Goal: Task Accomplishment & Management: Use online tool/utility

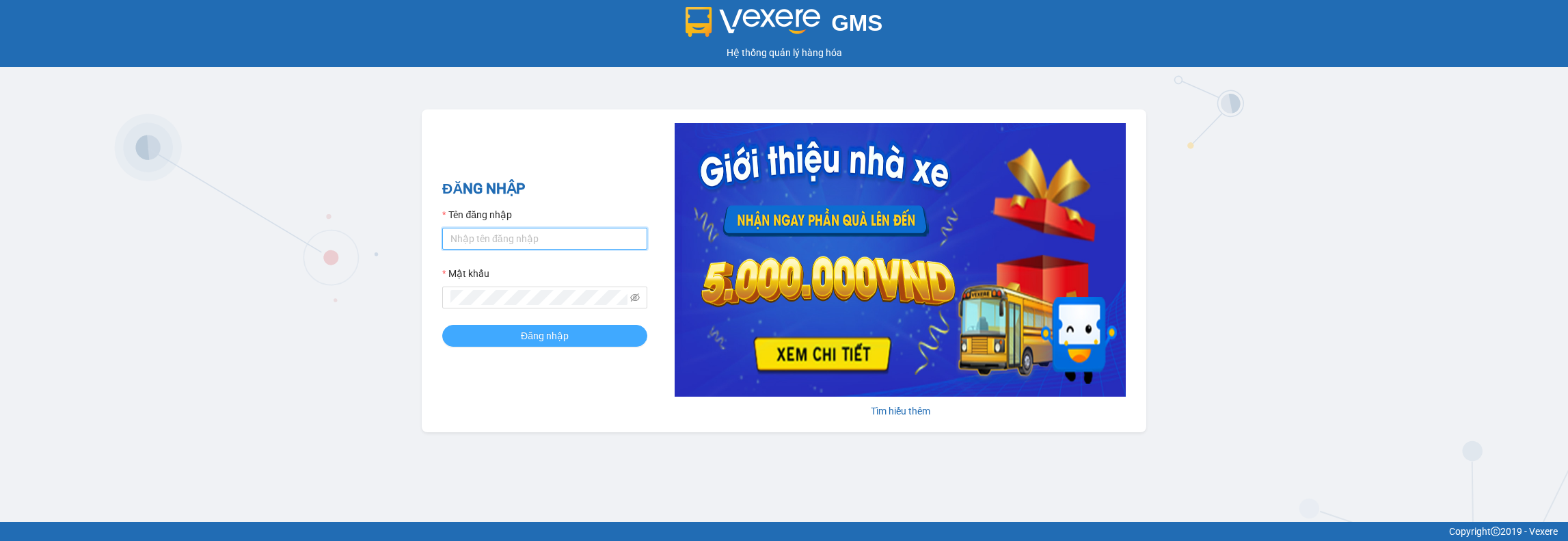
type input "huuloi.quehuong"
click at [531, 339] on span "Đăng nhập" at bounding box center [545, 335] width 48 height 15
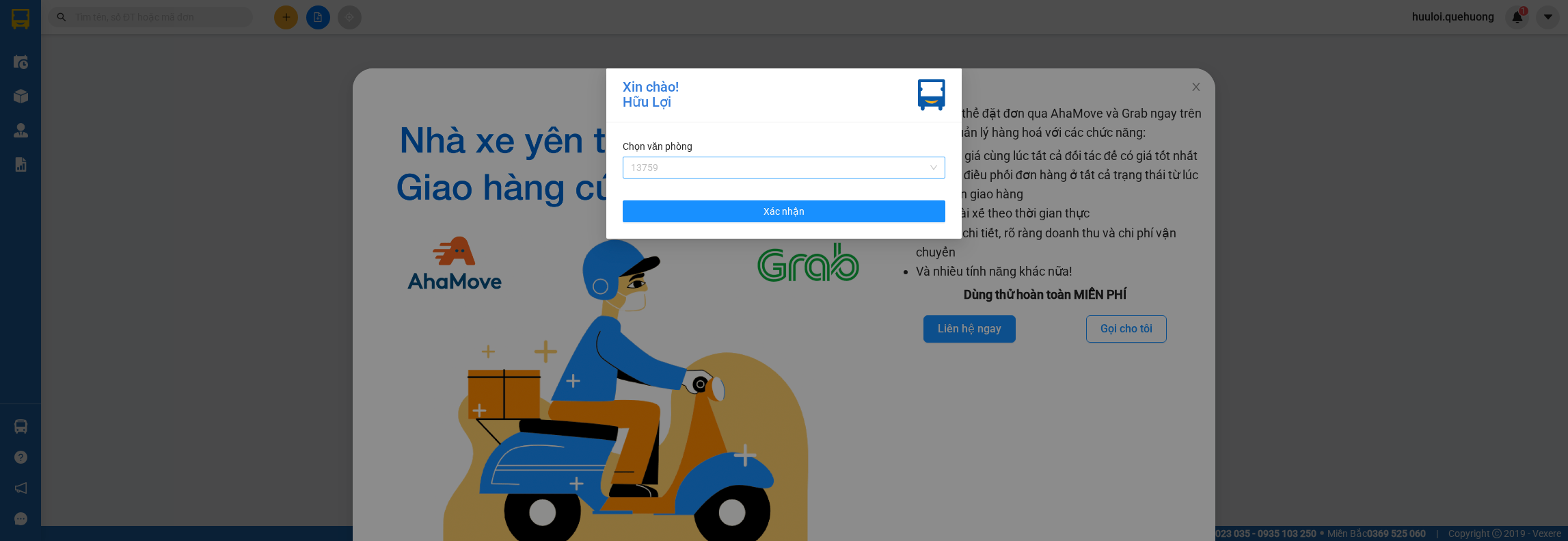
click at [790, 173] on span "13759" at bounding box center [784, 167] width 306 height 21
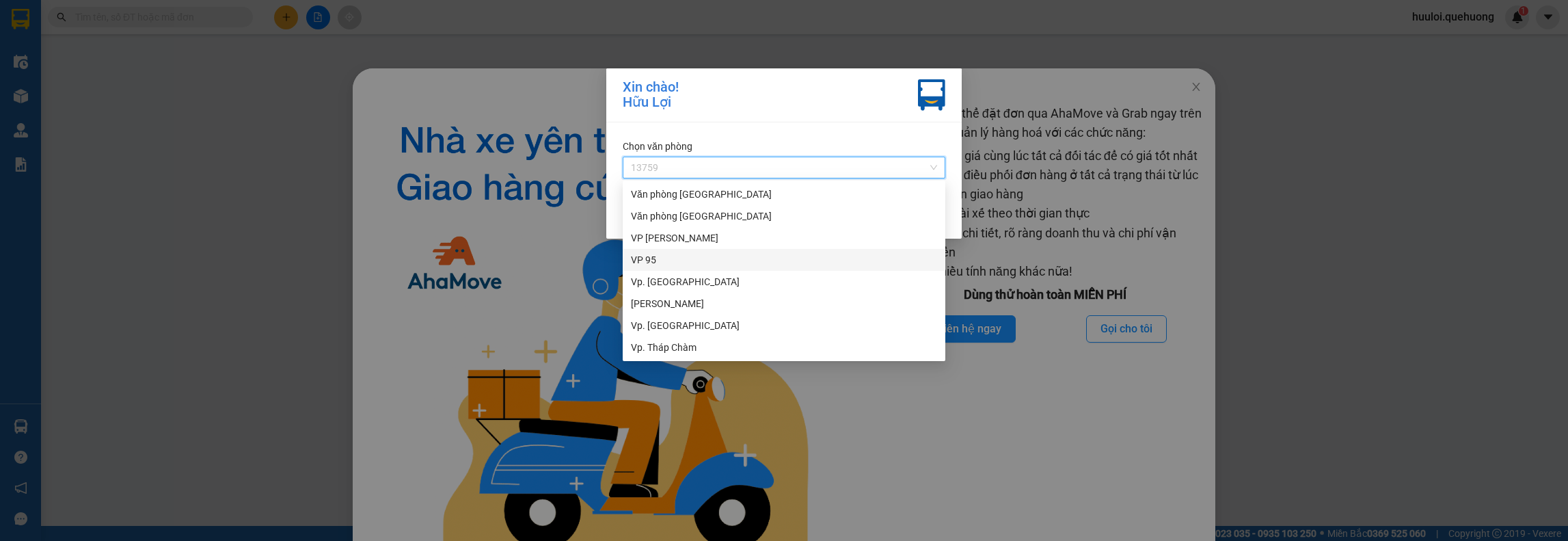
click at [655, 265] on div "VP 95" at bounding box center [784, 259] width 306 height 15
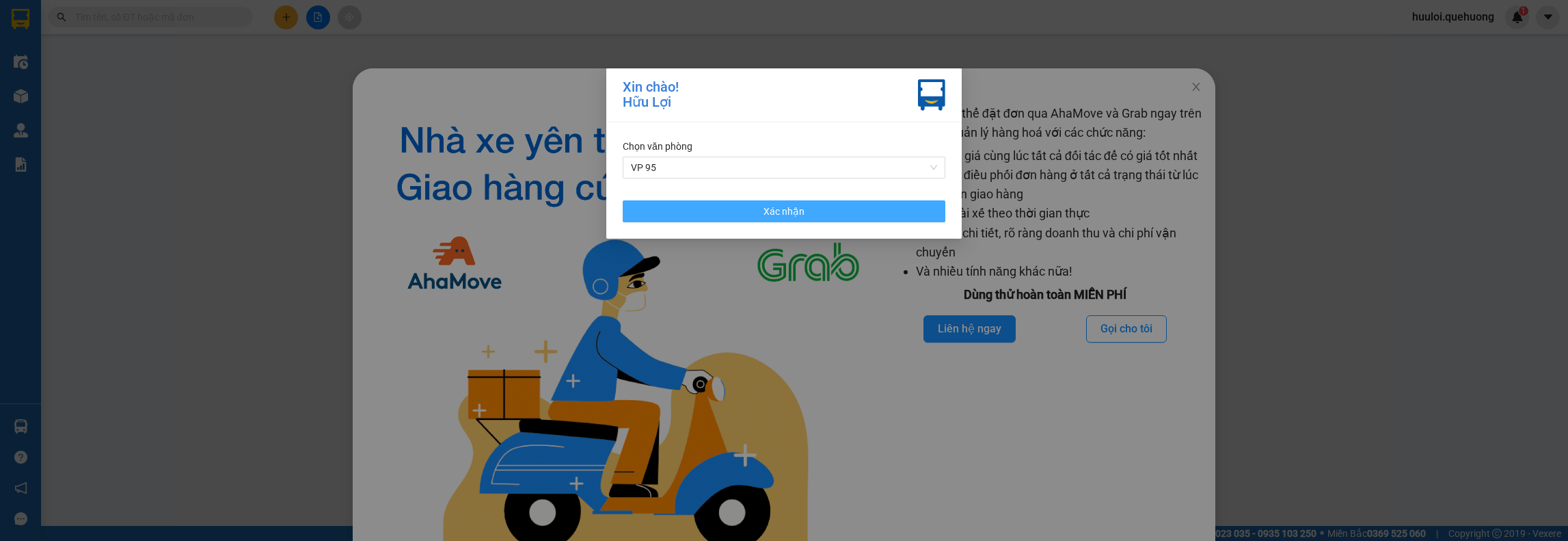
click at [756, 213] on button "Xác nhận" at bounding box center [784, 211] width 323 height 22
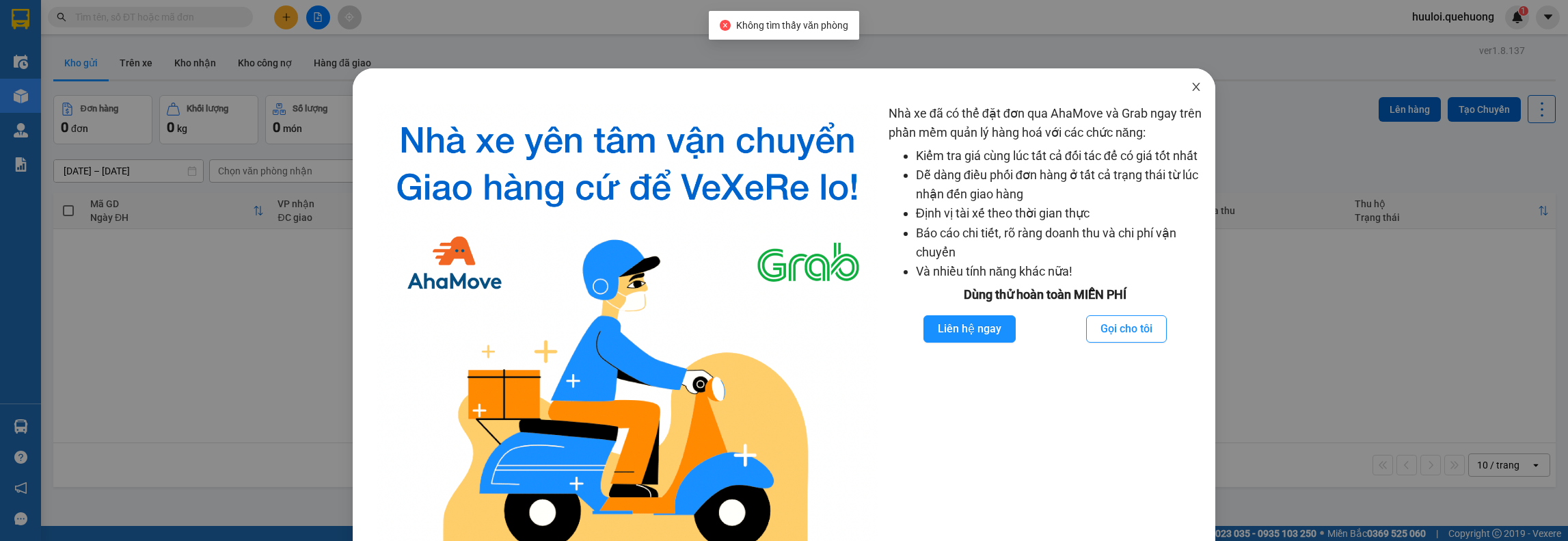
click at [1191, 87] on icon "close" at bounding box center [1197, 87] width 11 height 11
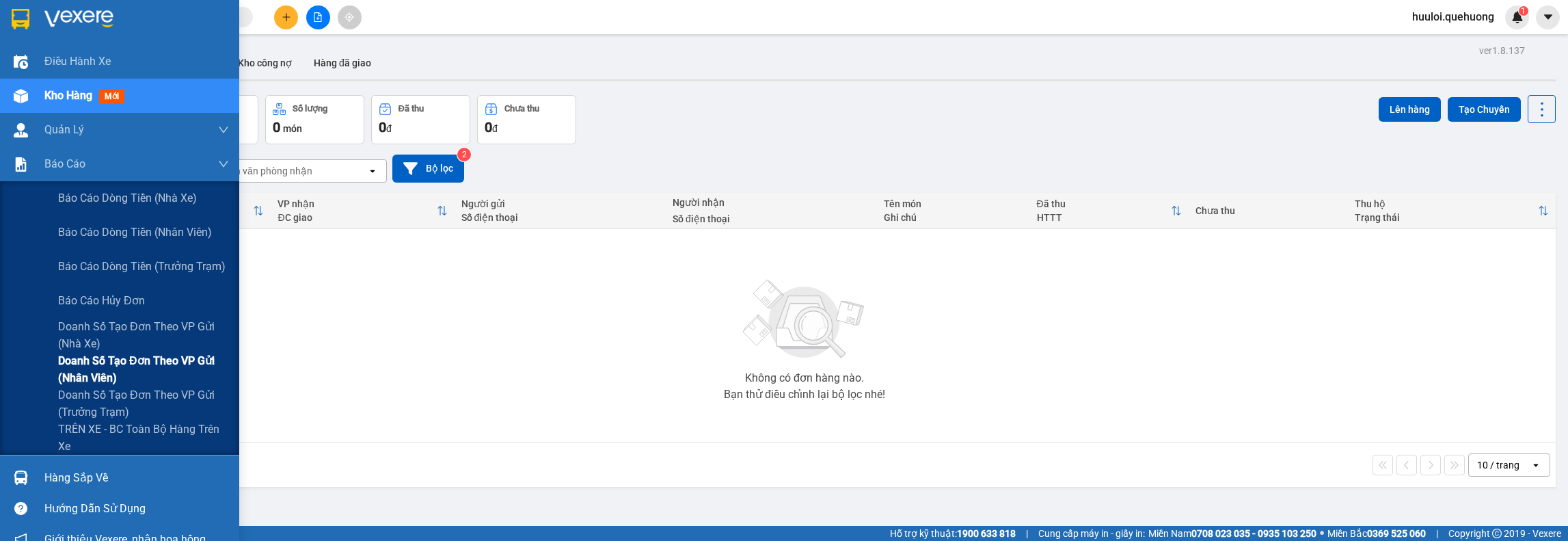
click at [121, 359] on span "Doanh số tạo đơn theo VP gửi (nhân viên)" at bounding box center [143, 369] width 171 height 34
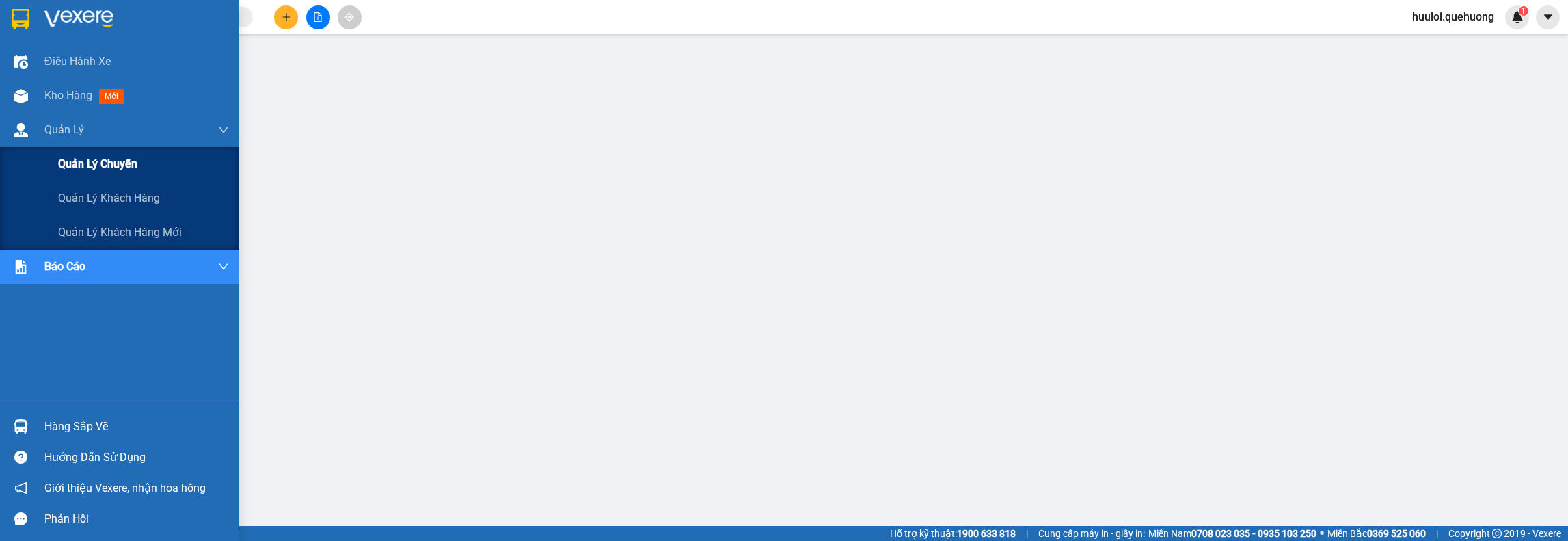
click at [101, 161] on span "Quản lý chuyến" at bounding box center [97, 164] width 80 height 17
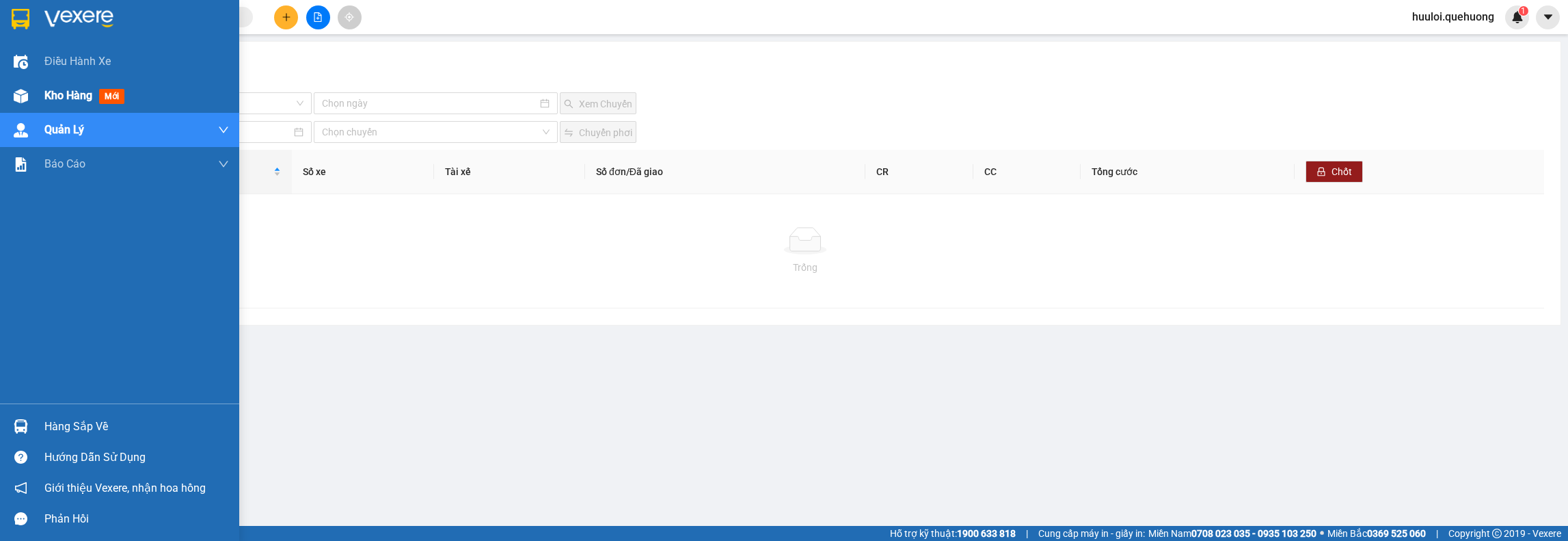
click at [67, 92] on span "Kho hàng" at bounding box center [68, 95] width 48 height 13
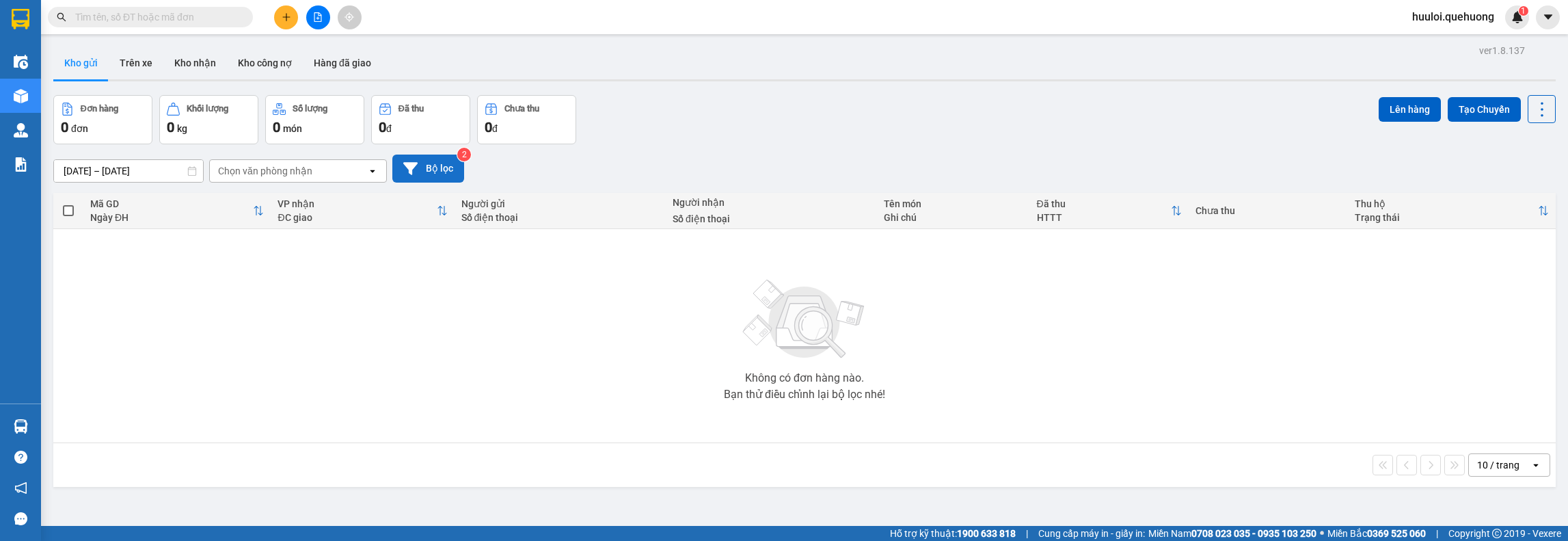
click at [436, 158] on button "Bộ lọc" at bounding box center [428, 169] width 72 height 28
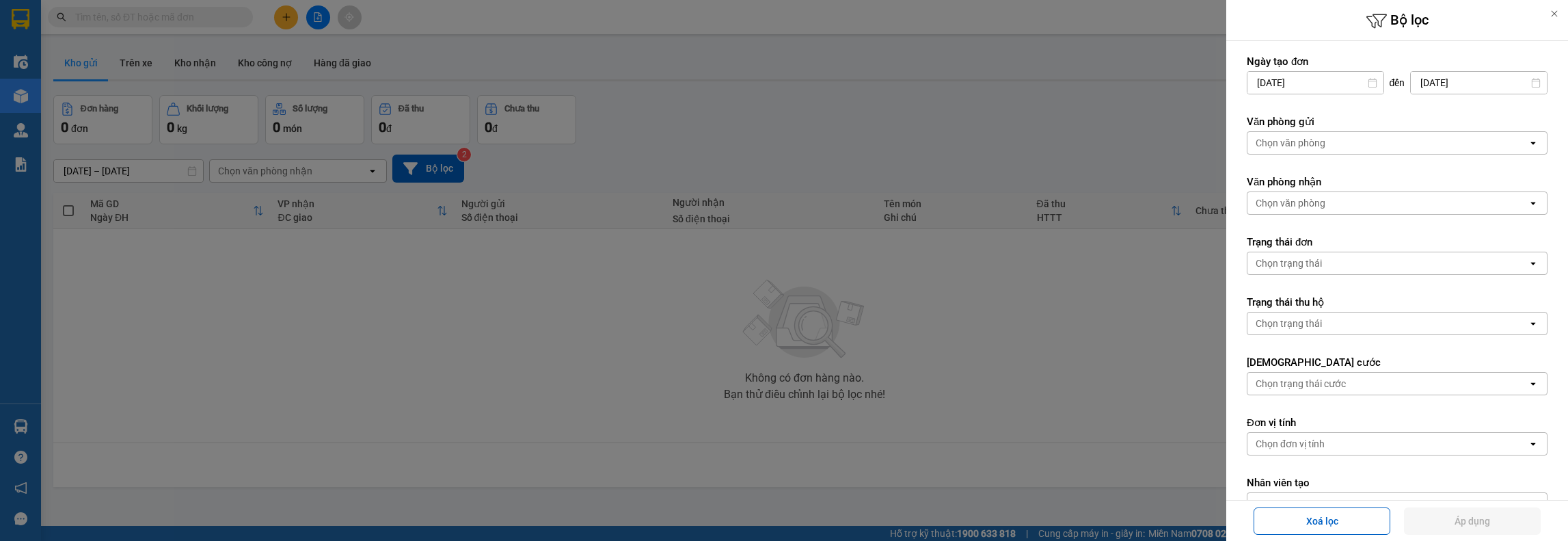
click at [429, 158] on div at bounding box center [784, 270] width 1568 height 541
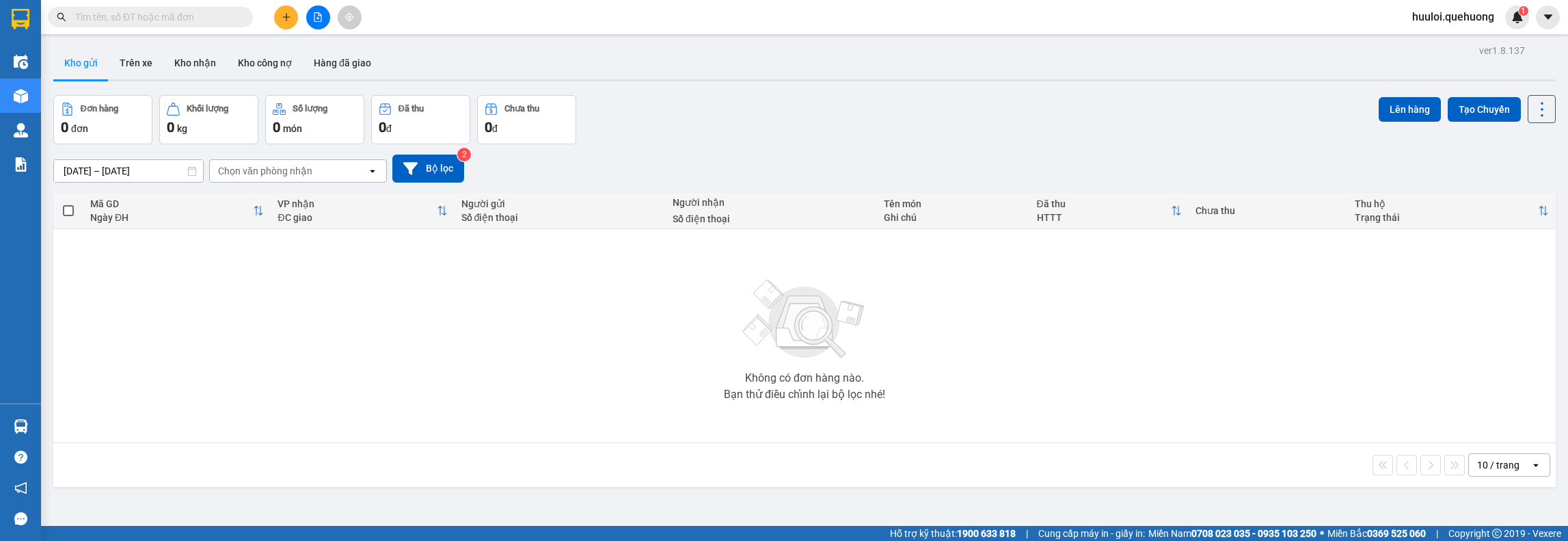
click at [121, 15] on input "text" at bounding box center [155, 16] width 162 height 15
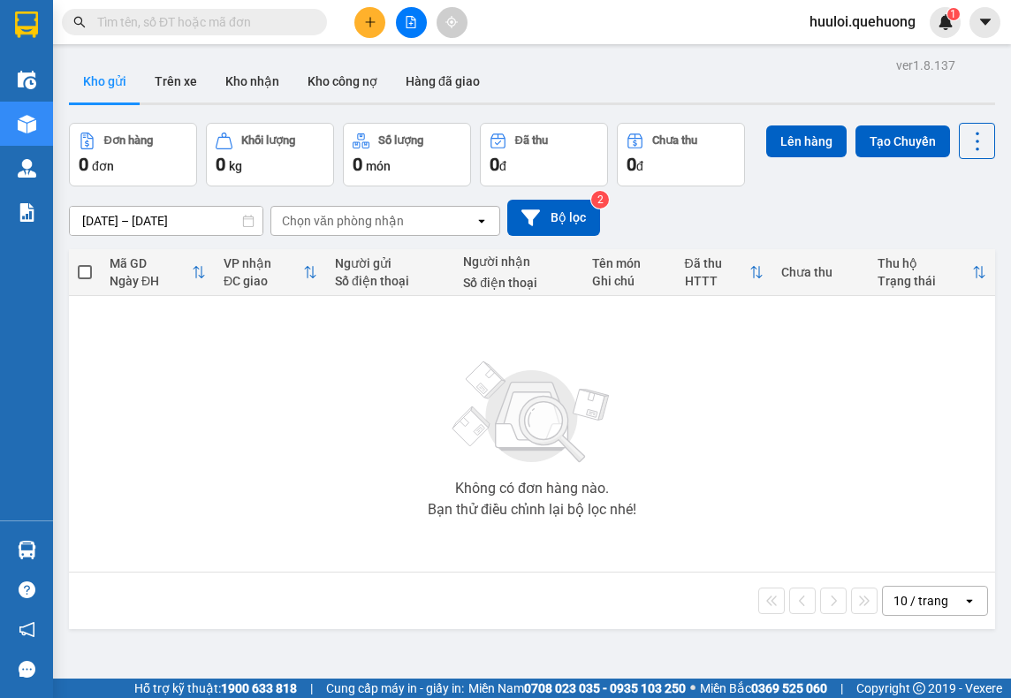
drag, startPoint x: 232, startPoint y: 27, endPoint x: 371, endPoint y: 34, distance: 139.8
click at [235, 28] on input "text" at bounding box center [201, 21] width 209 height 19
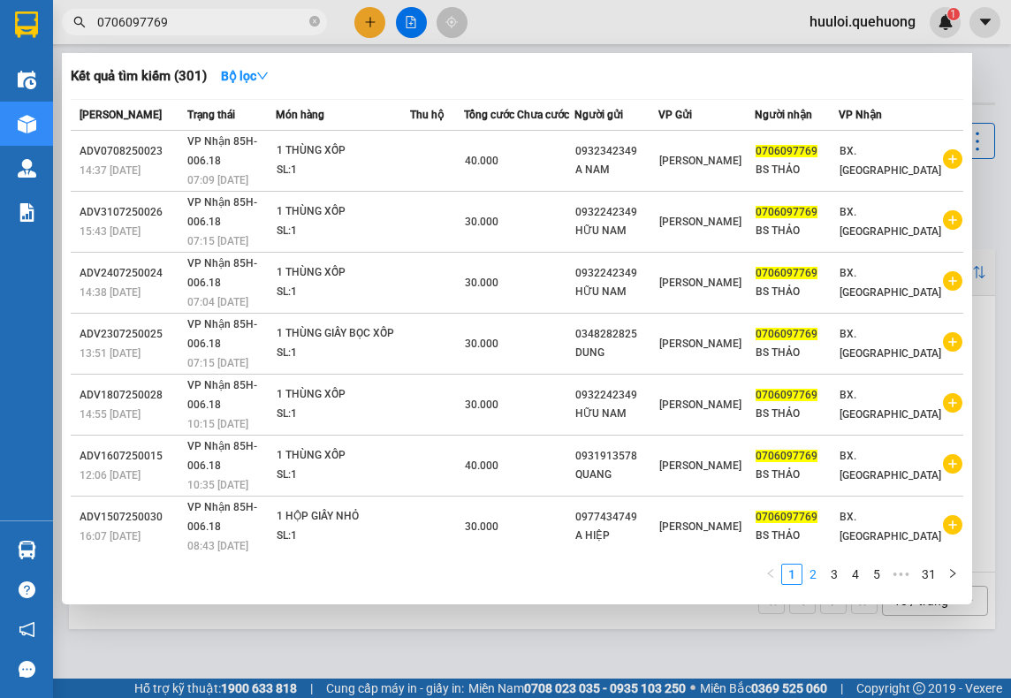
click at [817, 572] on link "2" at bounding box center [812, 574] width 19 height 19
click at [925, 572] on link "31" at bounding box center [928, 574] width 25 height 19
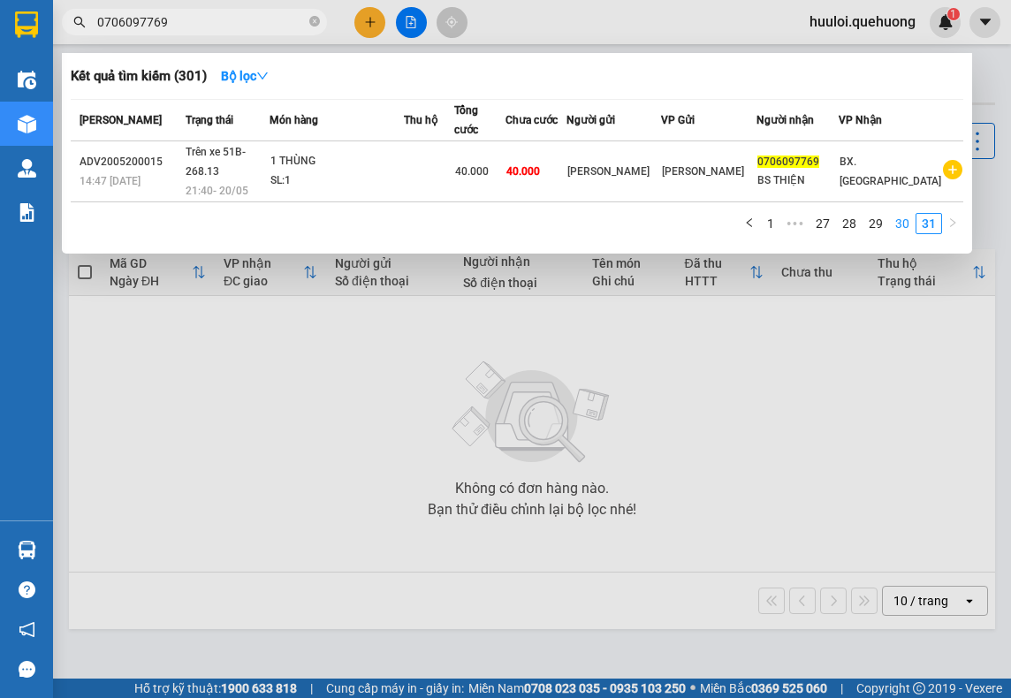
click at [900, 214] on link "30" at bounding box center [902, 223] width 25 height 19
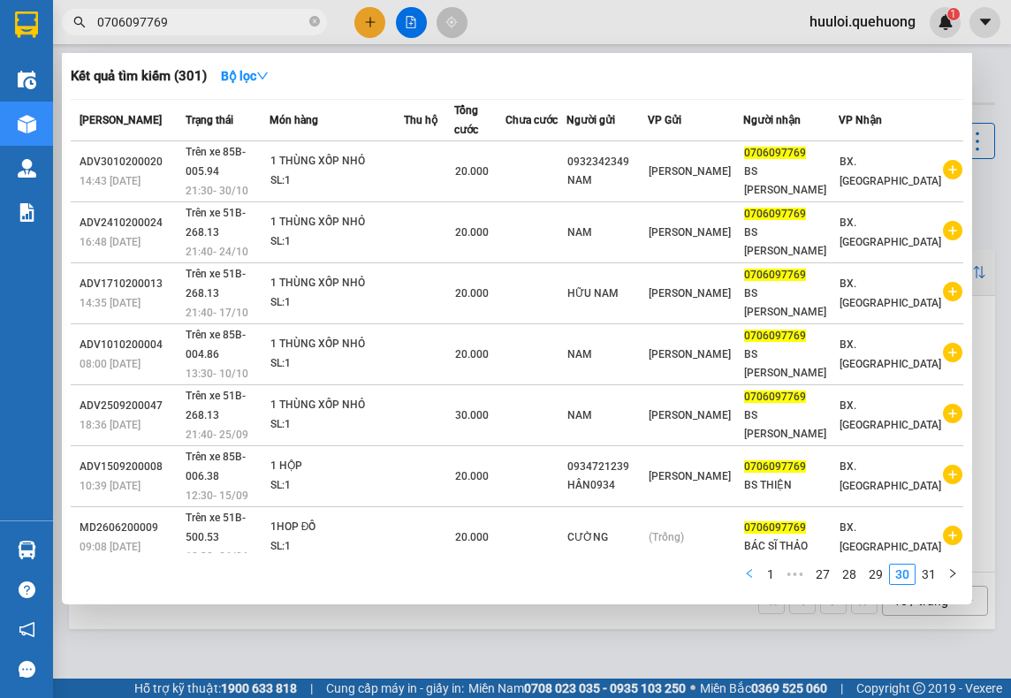
click at [755, 579] on icon "left" at bounding box center [749, 573] width 11 height 11
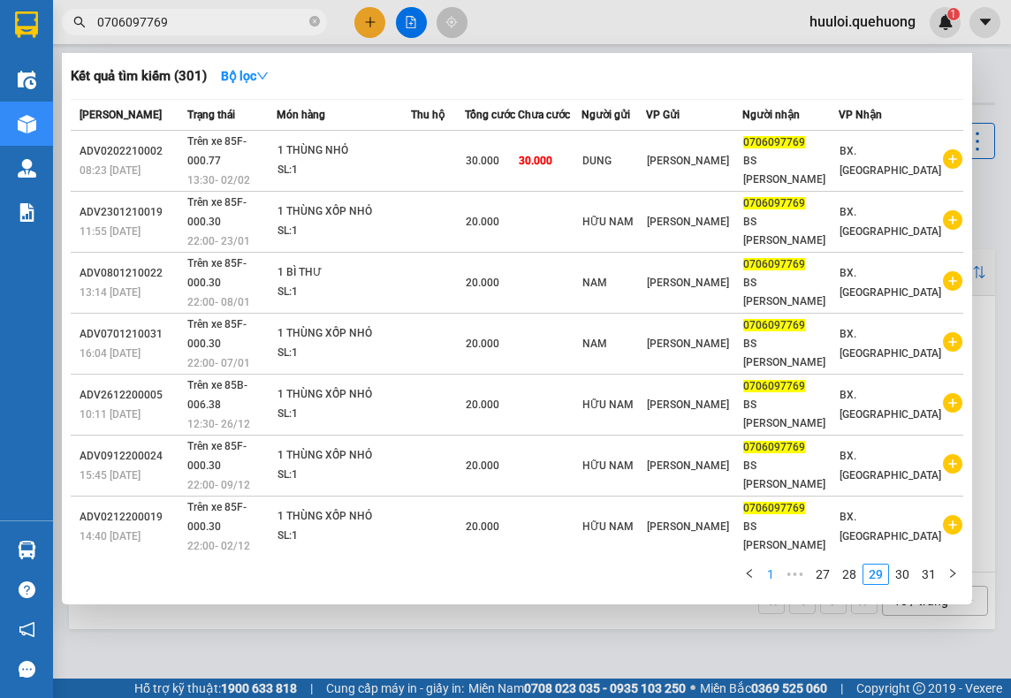
click at [772, 574] on link "1" at bounding box center [770, 574] width 19 height 19
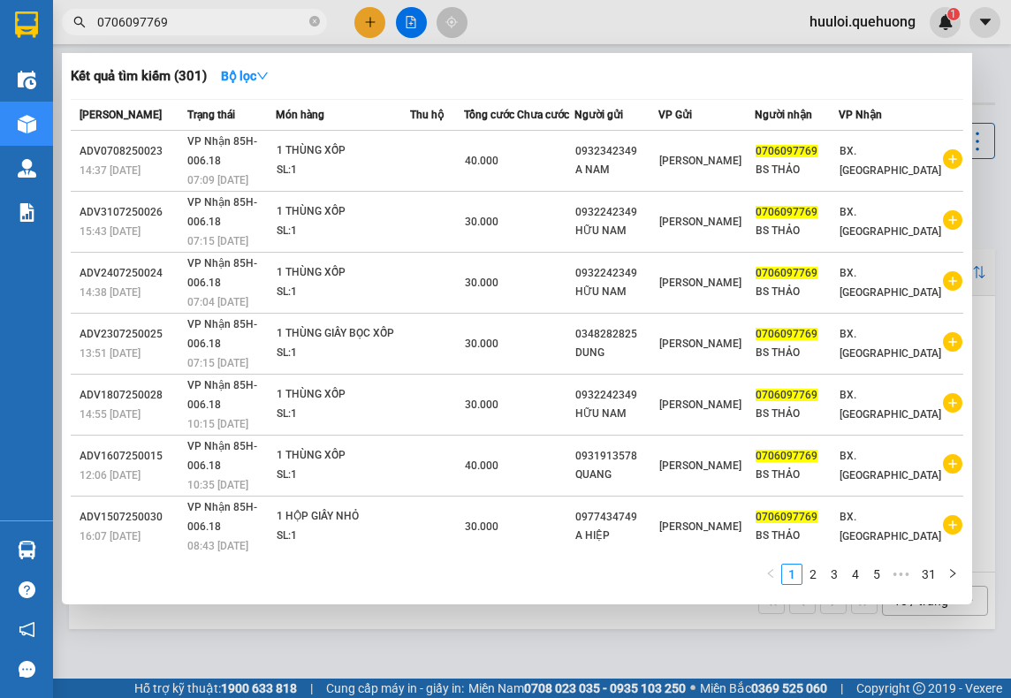
drag, startPoint x: 172, startPoint y: 22, endPoint x: 40, endPoint y: 9, distance: 133.2
click at [1, 20] on section "Kết quả tìm kiếm ( 301 ) Bộ lọc Mã ĐH Trạng thái Món hàng Thu hộ Tổng cước Chưa…" at bounding box center [505, 349] width 1011 height 698
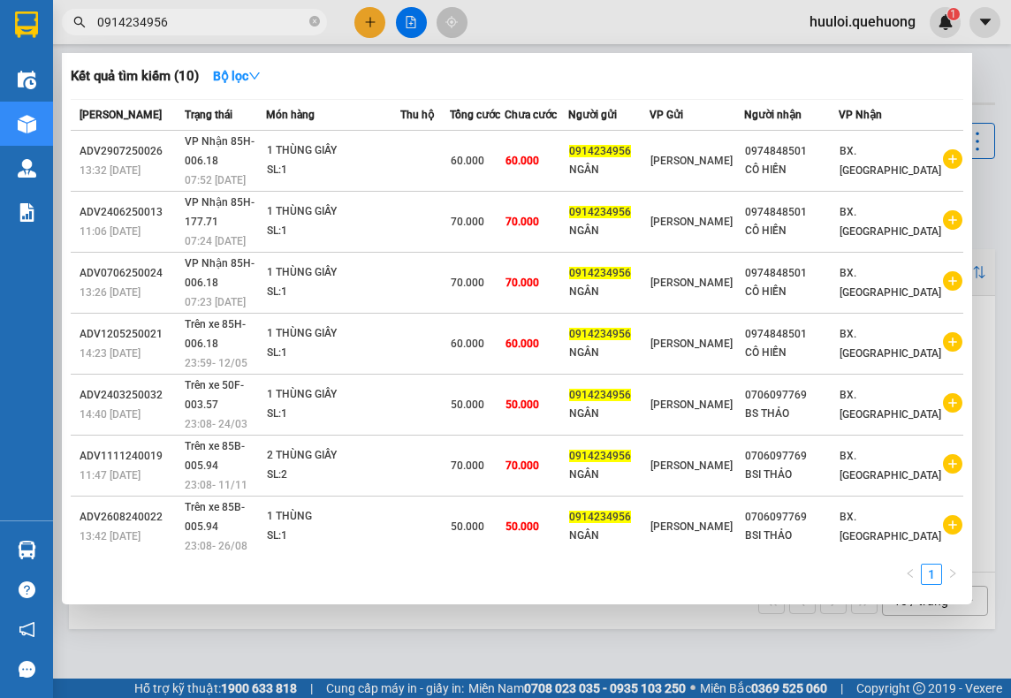
type input "0914234956"
click at [665, 638] on div at bounding box center [505, 349] width 1011 height 698
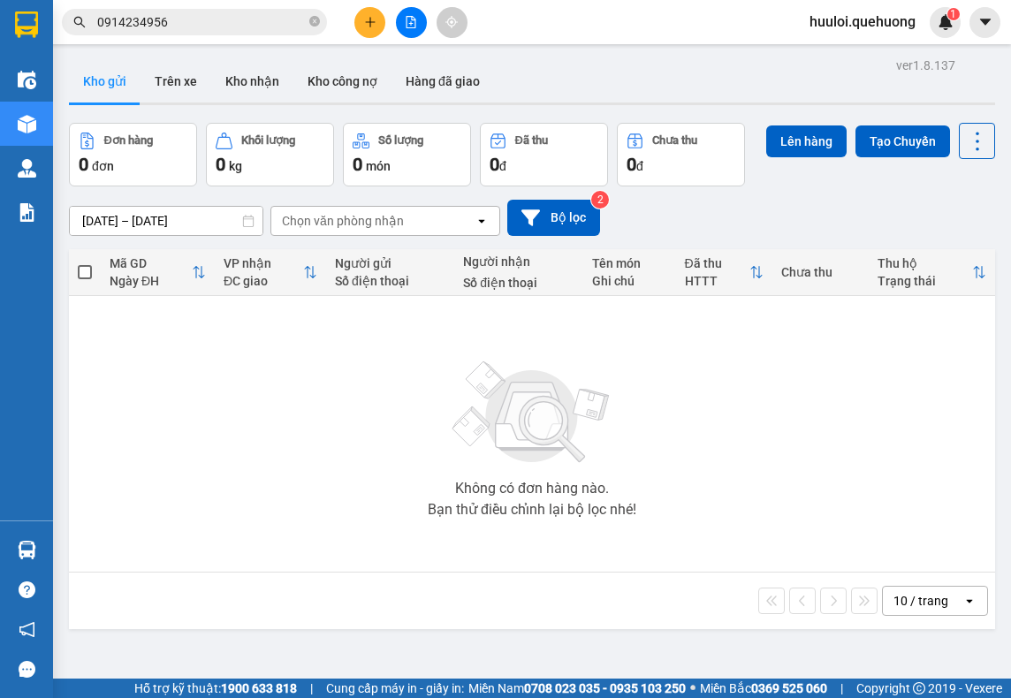
click at [119, 146] on div "Đơn hàng" at bounding box center [128, 140] width 49 height 12
click at [790, 402] on div "Không có đơn hàng nào. Bạn thử điều chỉnh lại bộ lọc nhé!" at bounding box center [532, 433] width 909 height 265
click at [242, 80] on button "Kho nhận" at bounding box center [252, 81] width 82 height 42
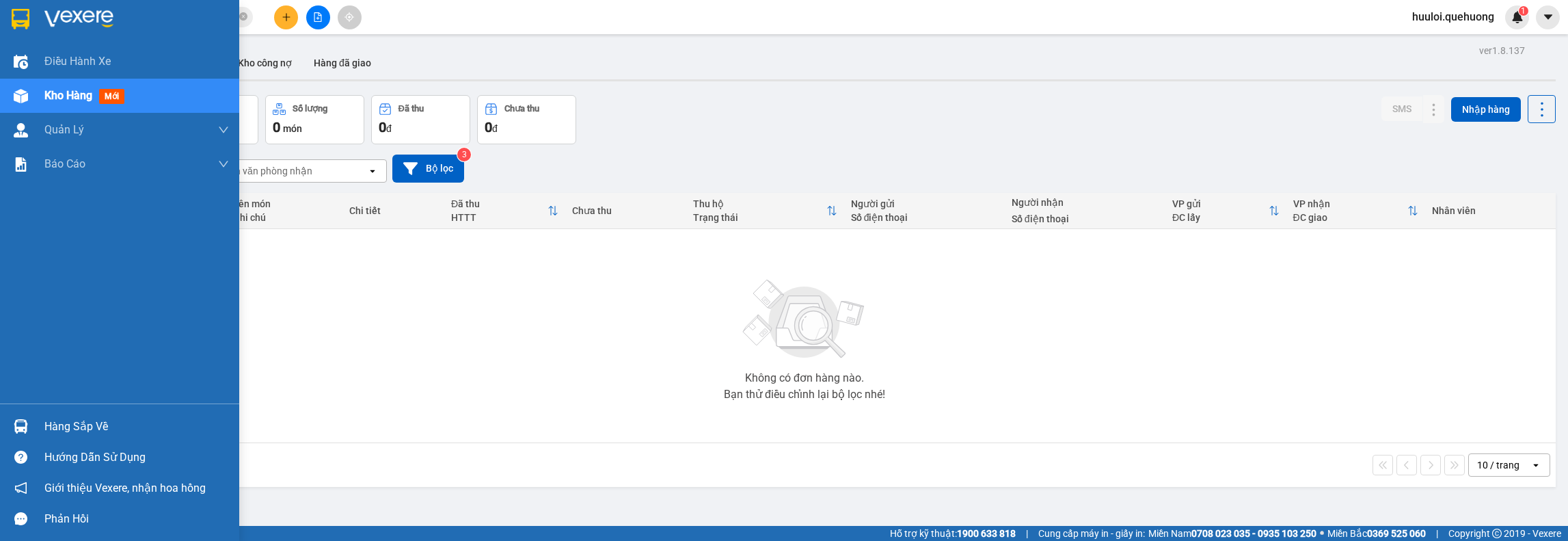
click at [68, 96] on span "Kho hàng" at bounding box center [68, 95] width 48 height 13
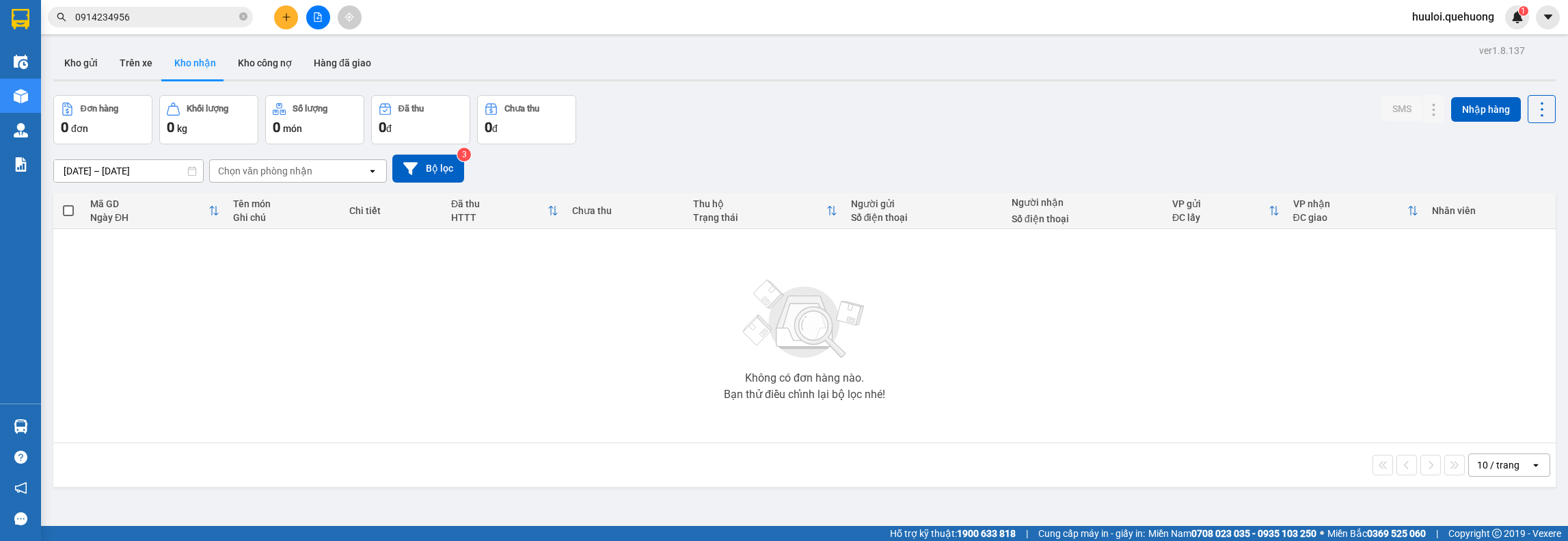
click at [362, 174] on div "Chọn văn phòng nhận" at bounding box center [288, 171] width 157 height 22
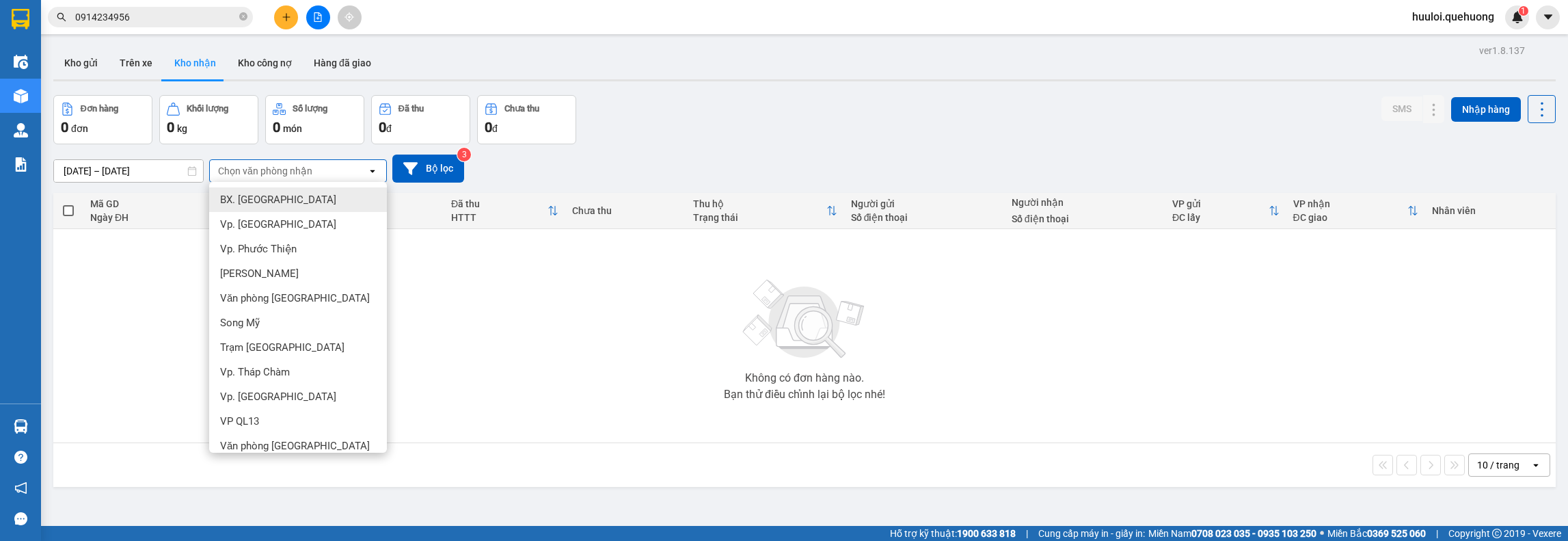
click at [146, 220] on div "Ngày ĐH" at bounding box center [149, 217] width 118 height 11
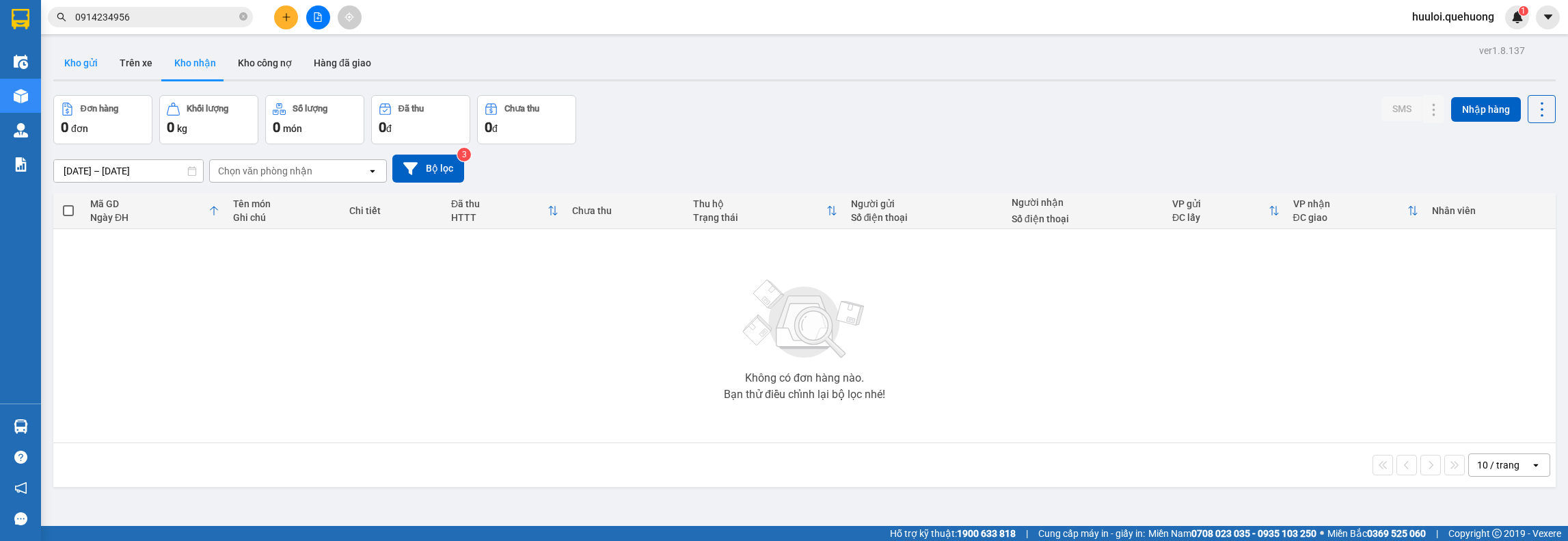
click at [87, 70] on button "Kho gửi" at bounding box center [81, 63] width 56 height 33
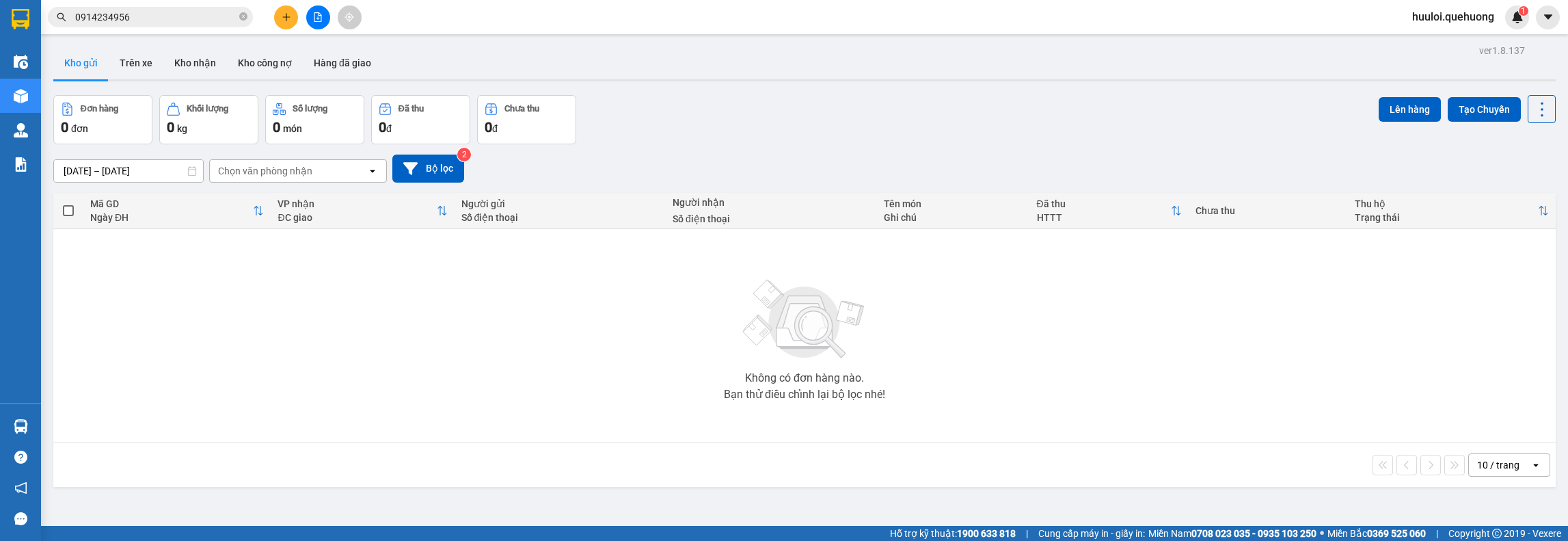
click at [336, 175] on div "Chọn văn phòng nhận" at bounding box center [288, 171] width 157 height 22
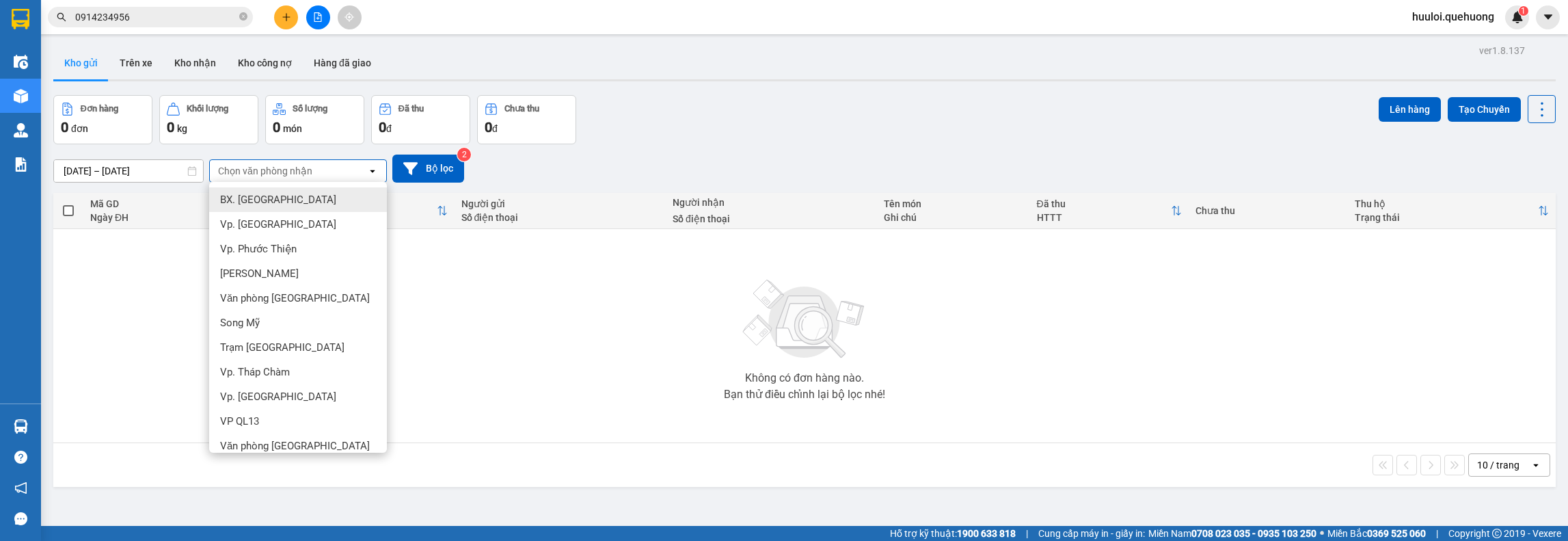
click at [265, 199] on span "BX. [GEOGRAPHIC_DATA]" at bounding box center [278, 200] width 116 height 14
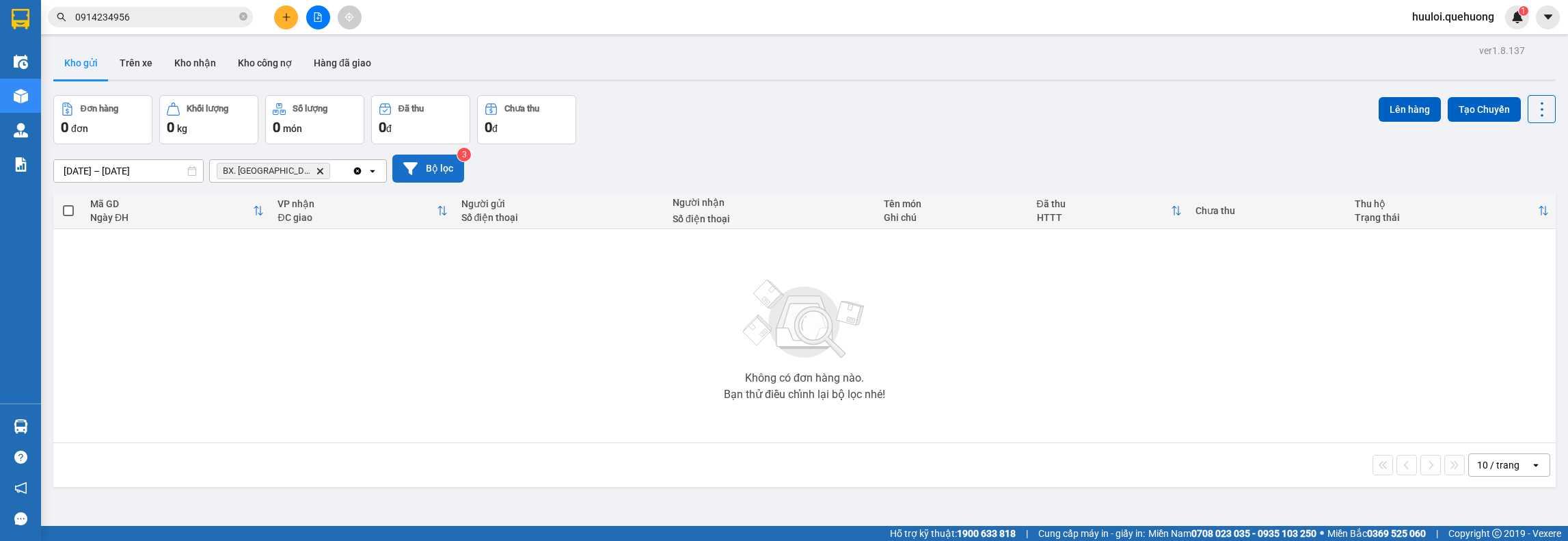
click at [426, 166] on button "Bộ lọc" at bounding box center [428, 169] width 72 height 28
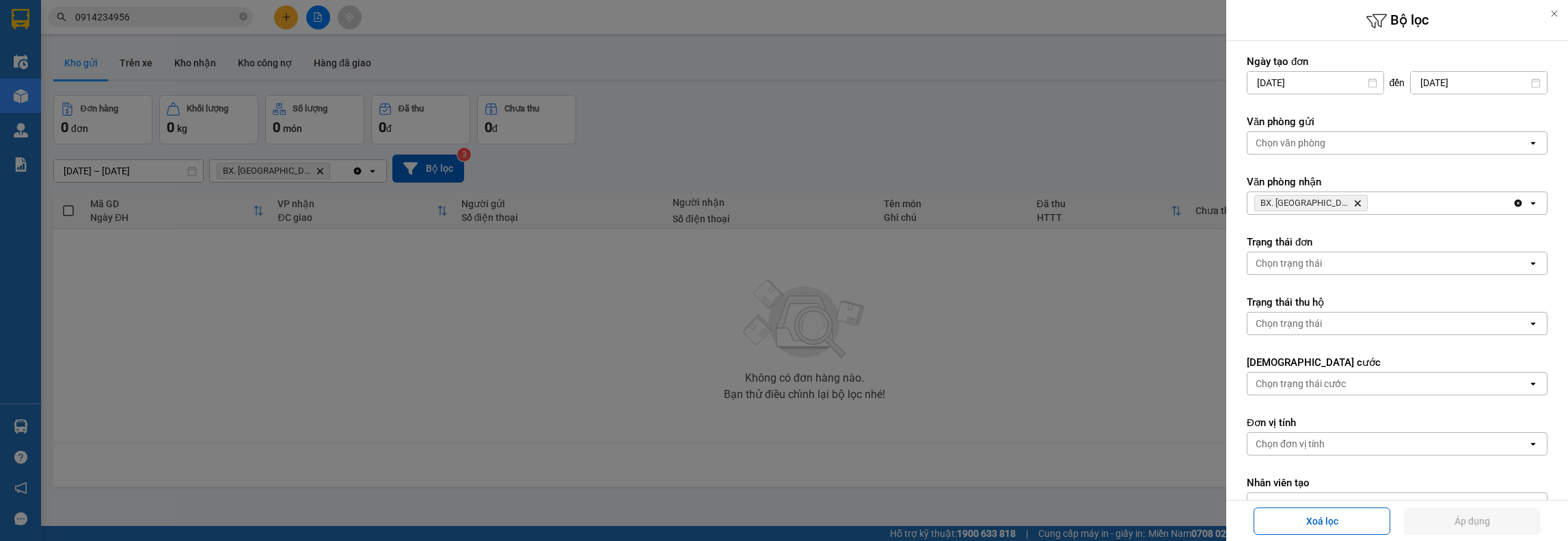
click at [1293, 138] on div "Chọn văn phòng" at bounding box center [1290, 143] width 70 height 14
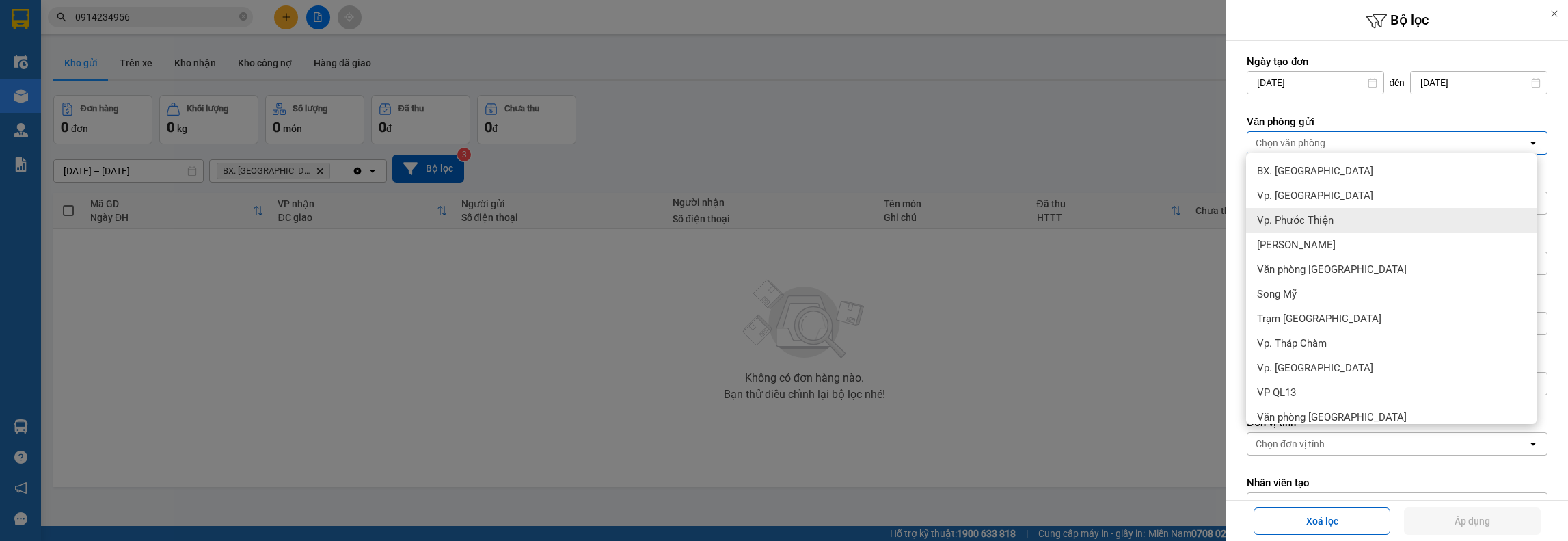
scroll to position [60, 0]
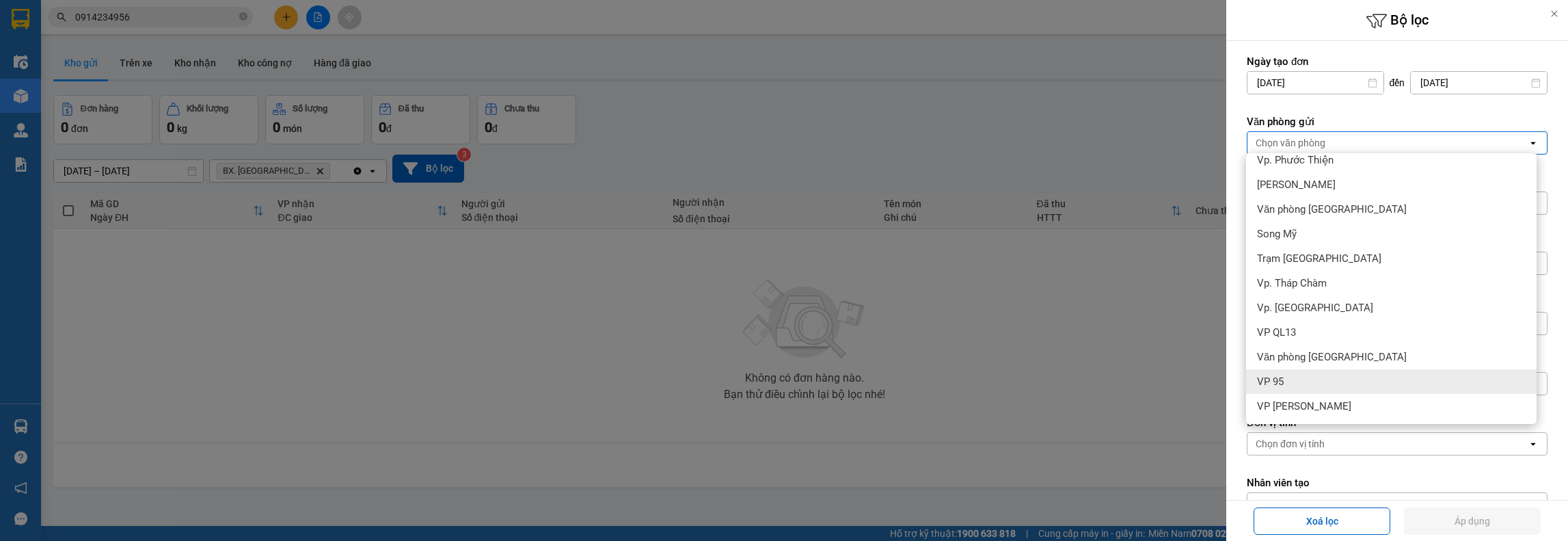
click at [1295, 379] on div "VP 95" at bounding box center [1392, 382] width 291 height 25
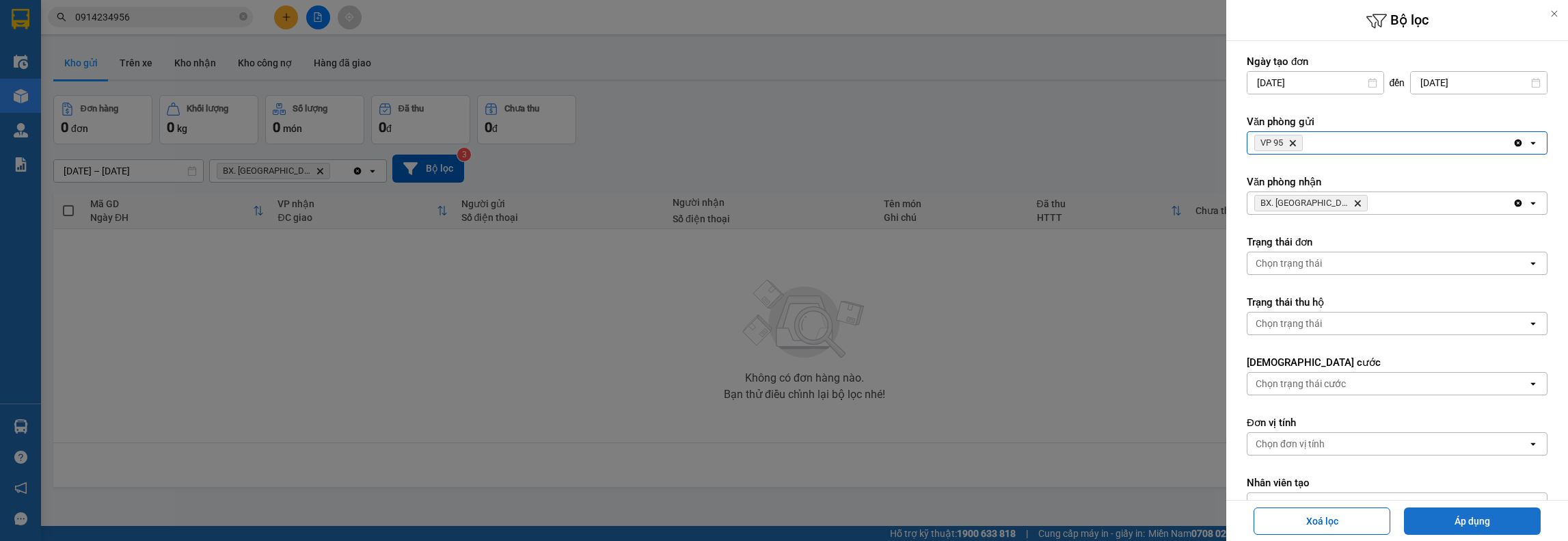
click at [1482, 518] on button "Áp dụng" at bounding box center [1472, 521] width 137 height 27
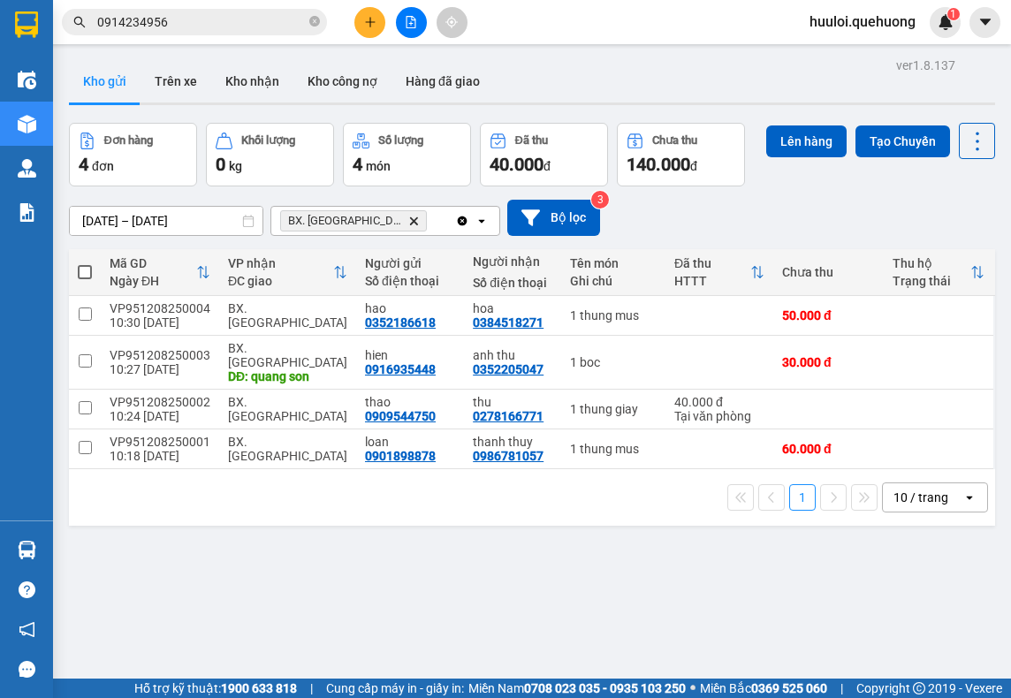
click at [783, 651] on div "ver 1.8.137 Kho gửi Trên xe Kho nhận Kho công nợ Hàng đã giao Đơn hàng 4 đơn Kh…" at bounding box center [532, 402] width 940 height 698
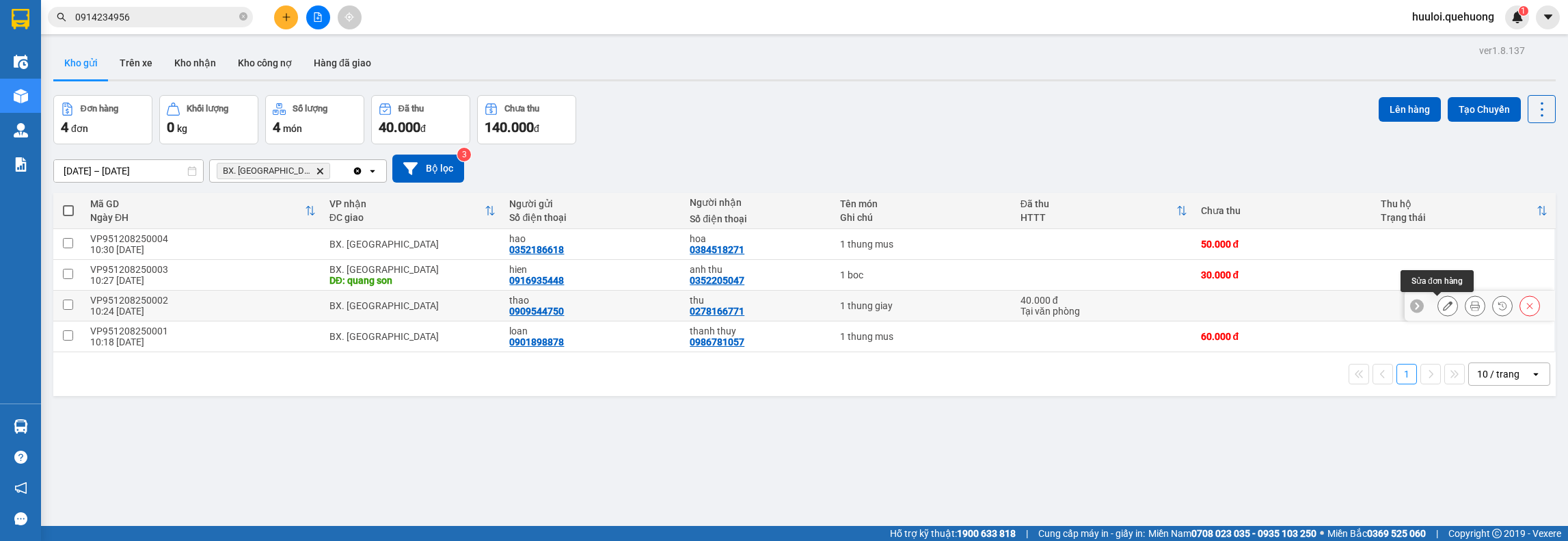
click at [1443, 307] on icon at bounding box center [1448, 306] width 9 height 9
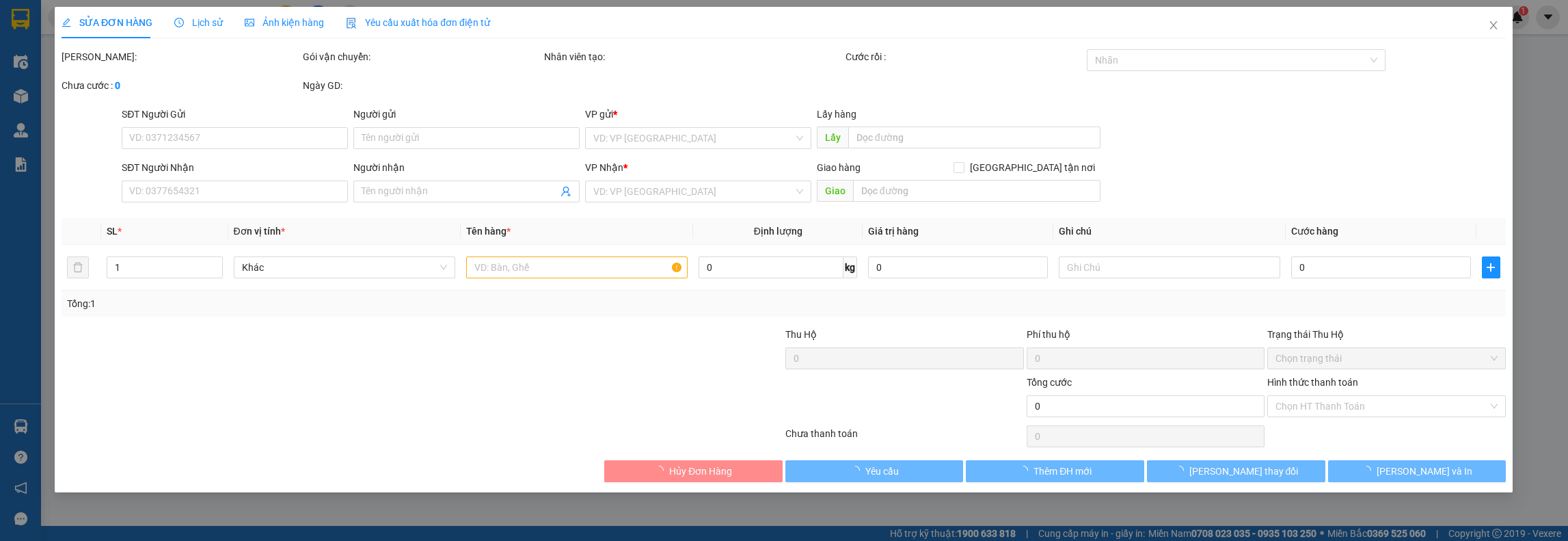
type input "0909544750"
type input "thao"
type input "0278166771"
type input "thu"
type input "40.000"
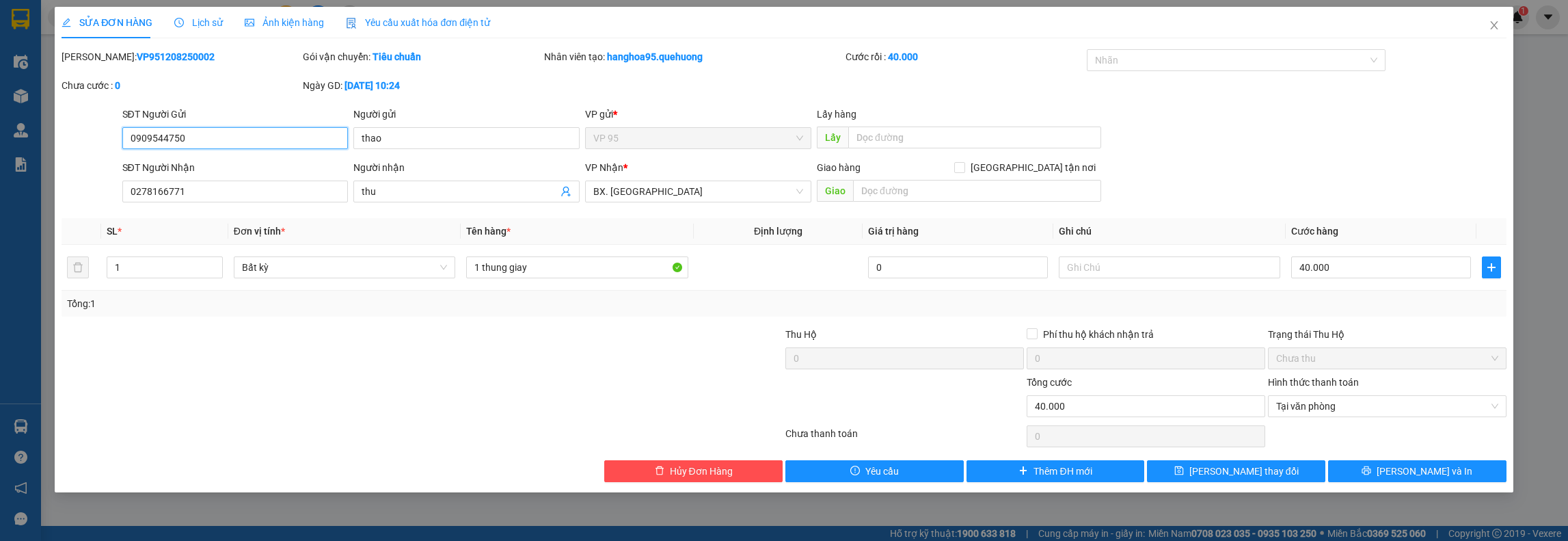
click at [703, 139] on span "VP 95" at bounding box center [698, 138] width 210 height 21
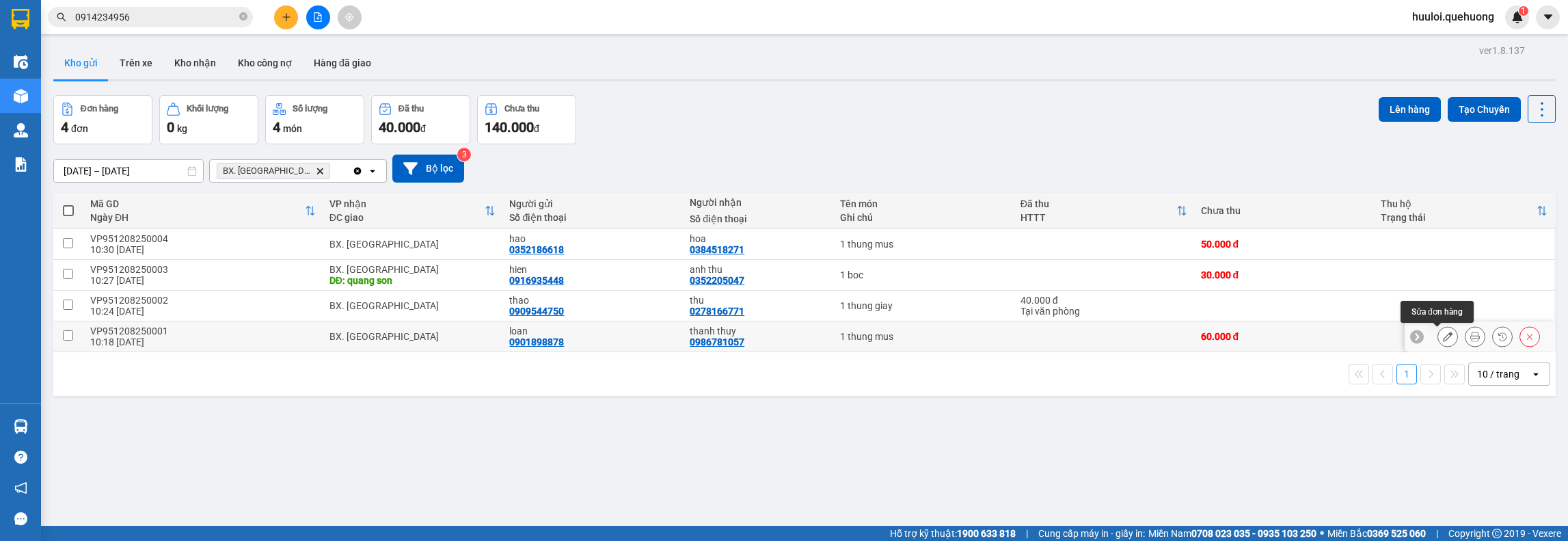
click at [1443, 338] on icon at bounding box center [1448, 337] width 9 height 9
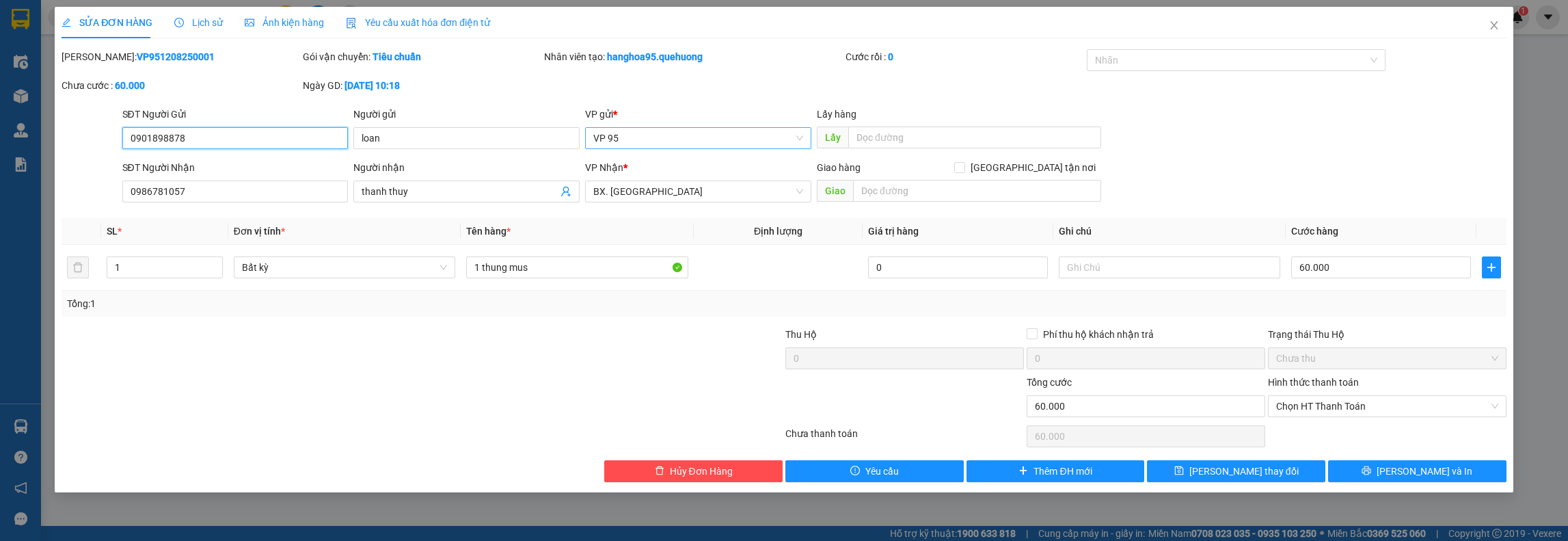
click at [798, 138] on span "VP 95" at bounding box center [698, 138] width 210 height 21
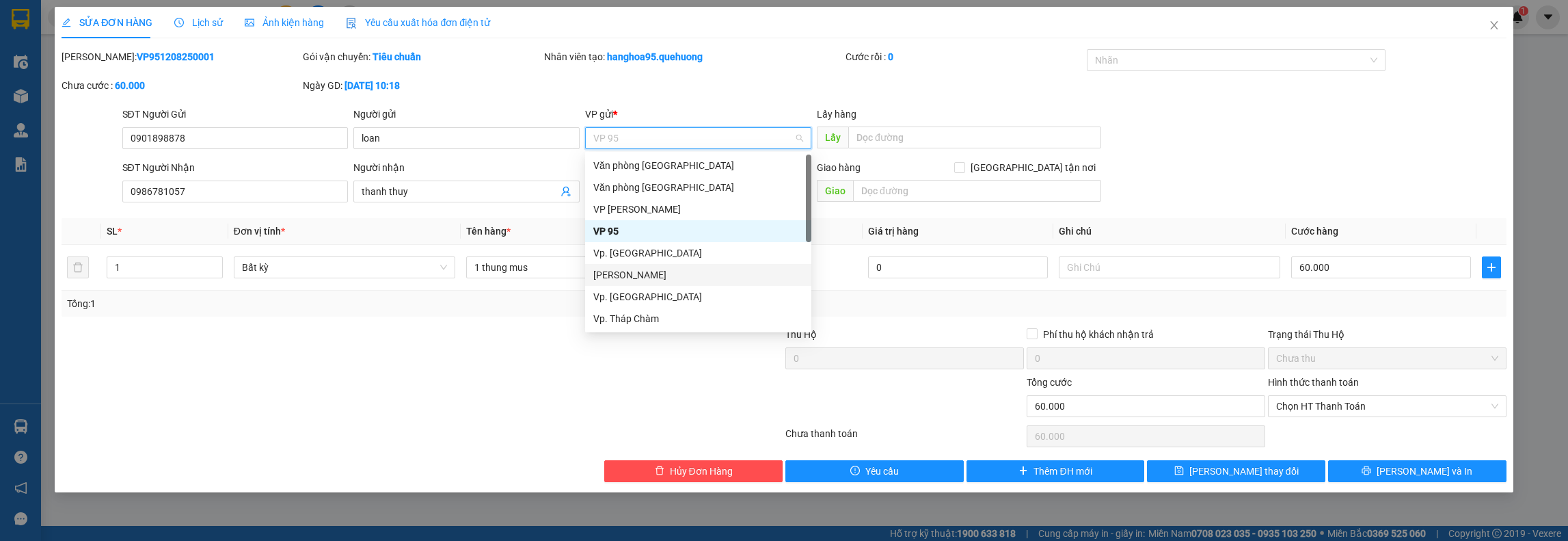
click at [663, 273] on div "[PERSON_NAME]" at bounding box center [698, 275] width 210 height 15
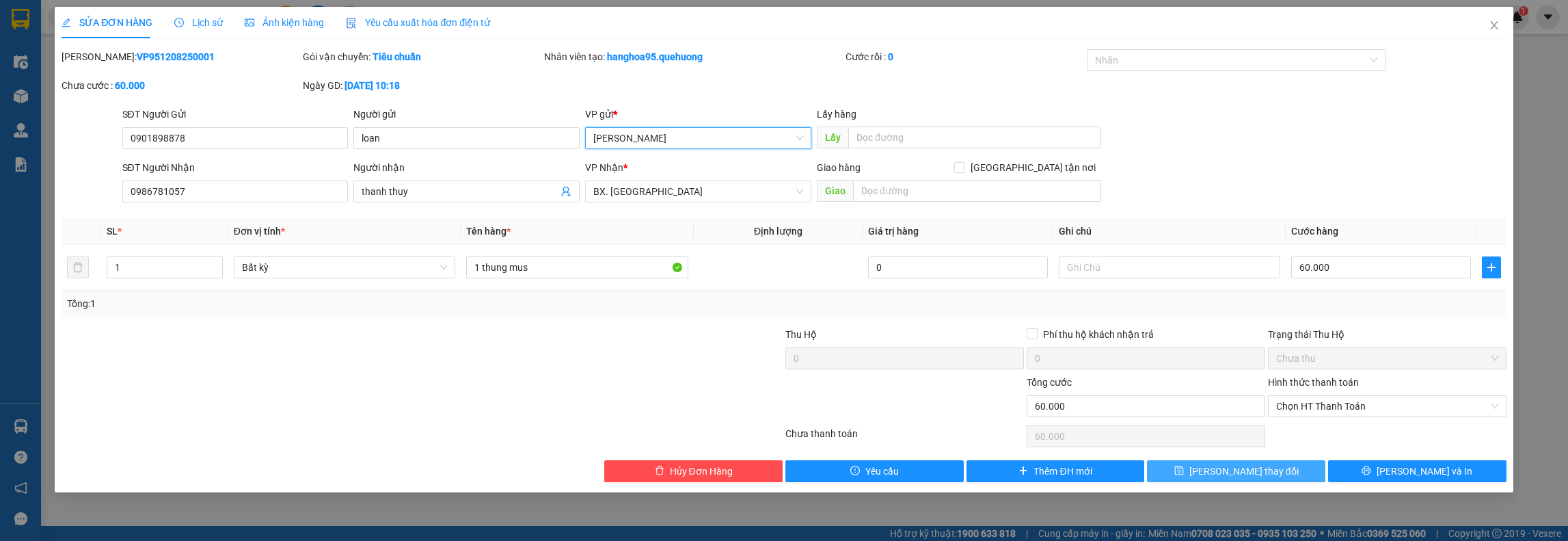
click at [1184, 468] on icon "save" at bounding box center [1179, 471] width 9 height 9
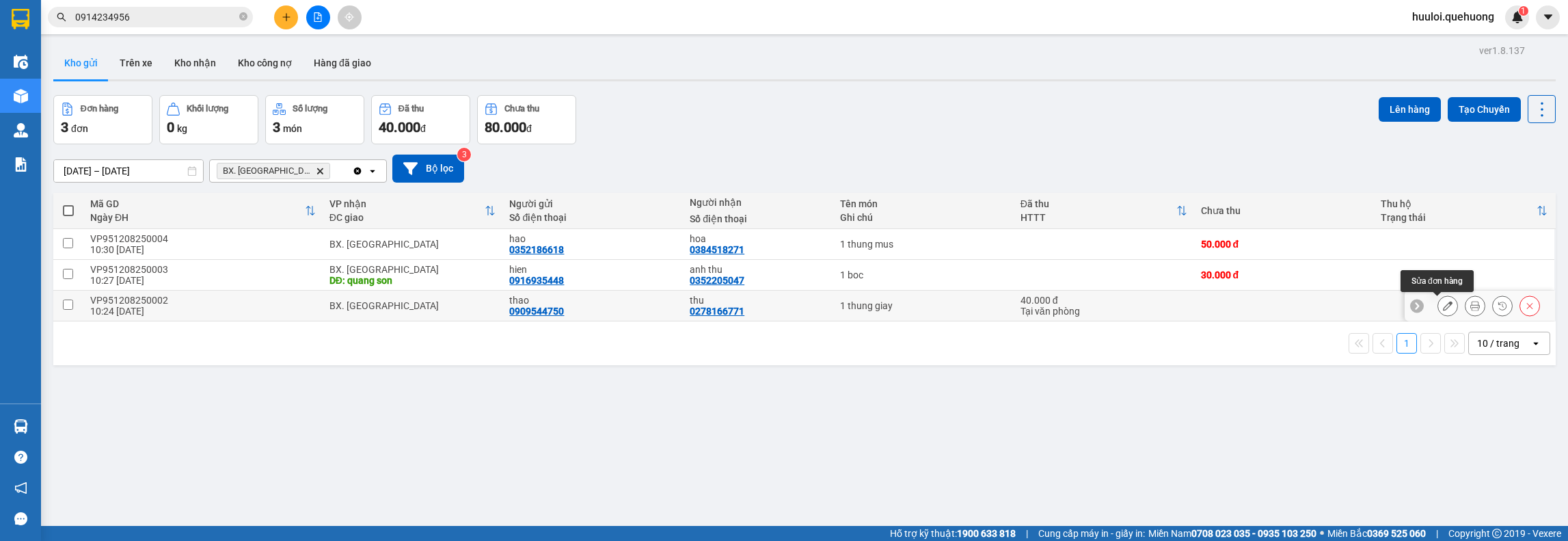
click at [1443, 306] on icon at bounding box center [1448, 306] width 9 height 9
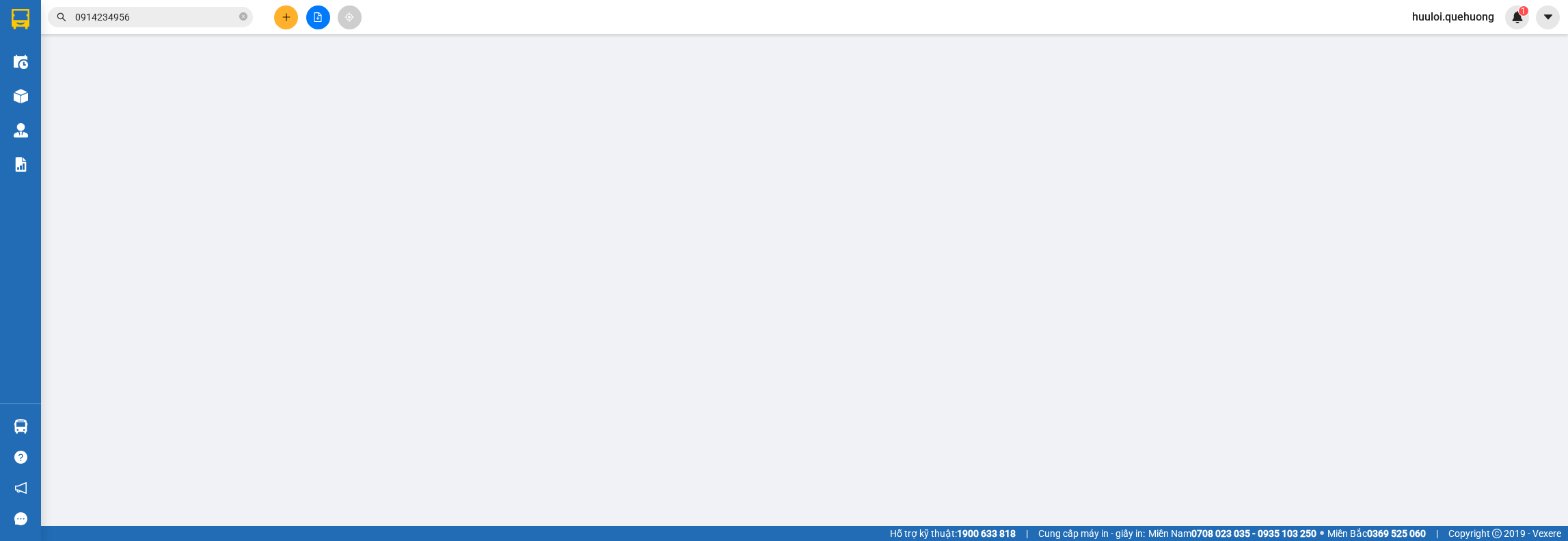
type input "0909544750"
type input "thao"
type input "0278166771"
type input "thu"
type input "40.000"
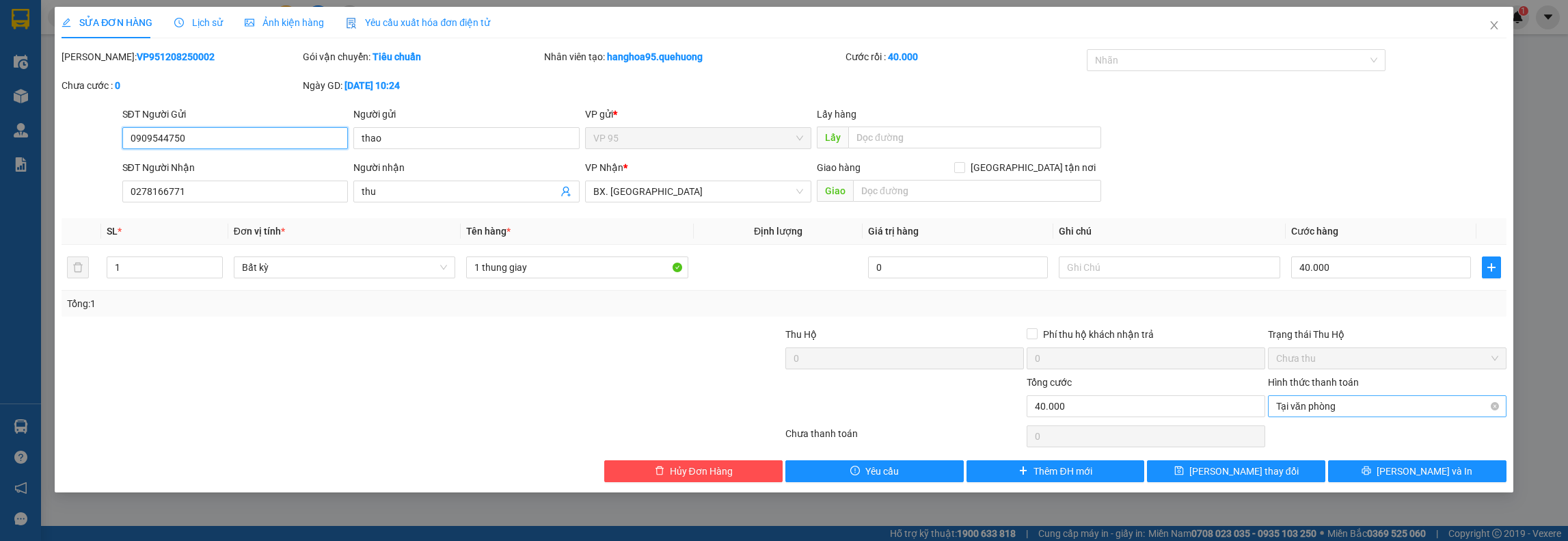
click at [1339, 403] on span "Tại văn phòng" at bounding box center [1387, 406] width 222 height 21
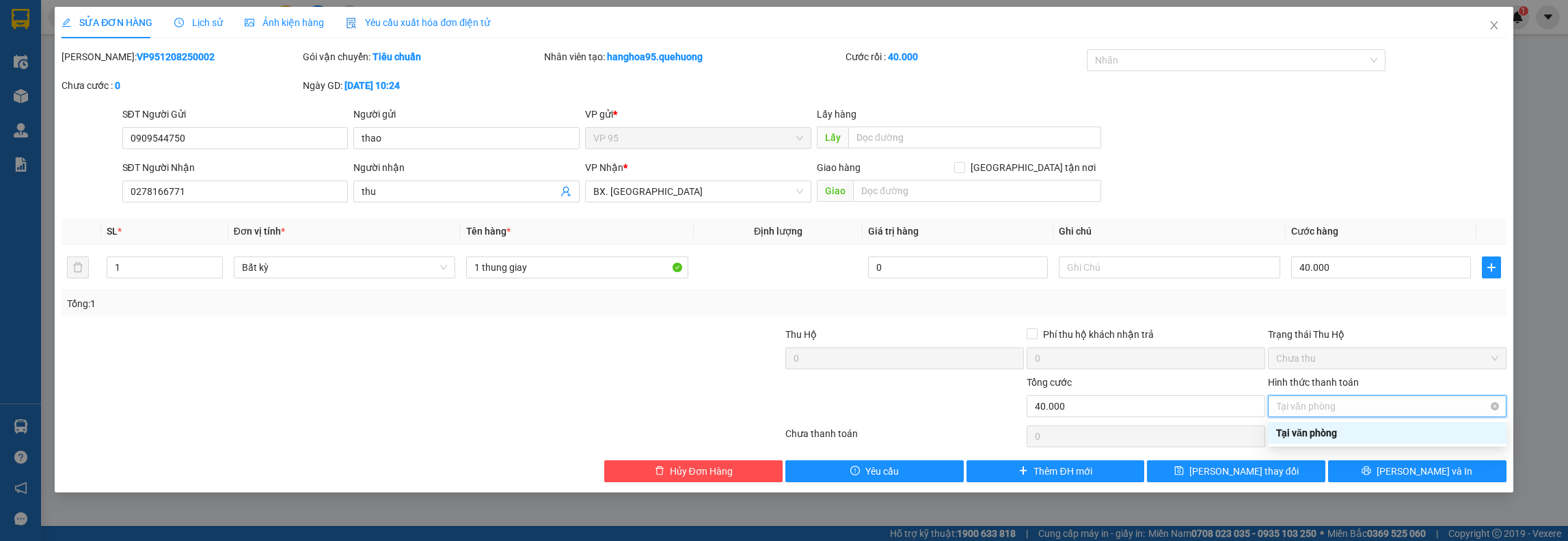
click at [1391, 398] on span "Tại văn phòng" at bounding box center [1387, 406] width 222 height 21
click at [1494, 358] on span "Chưa thu" at bounding box center [1387, 358] width 222 height 21
click at [1491, 26] on icon "close" at bounding box center [1495, 26] width 11 height 11
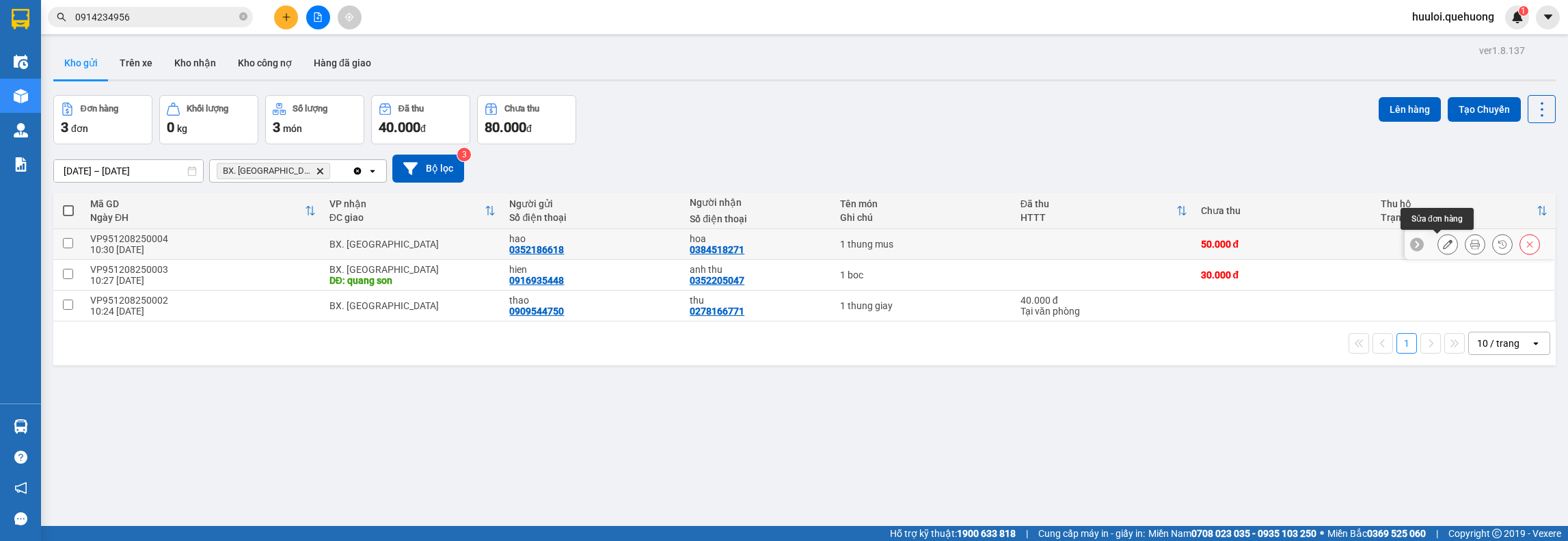
click at [1443, 245] on icon at bounding box center [1448, 244] width 9 height 9
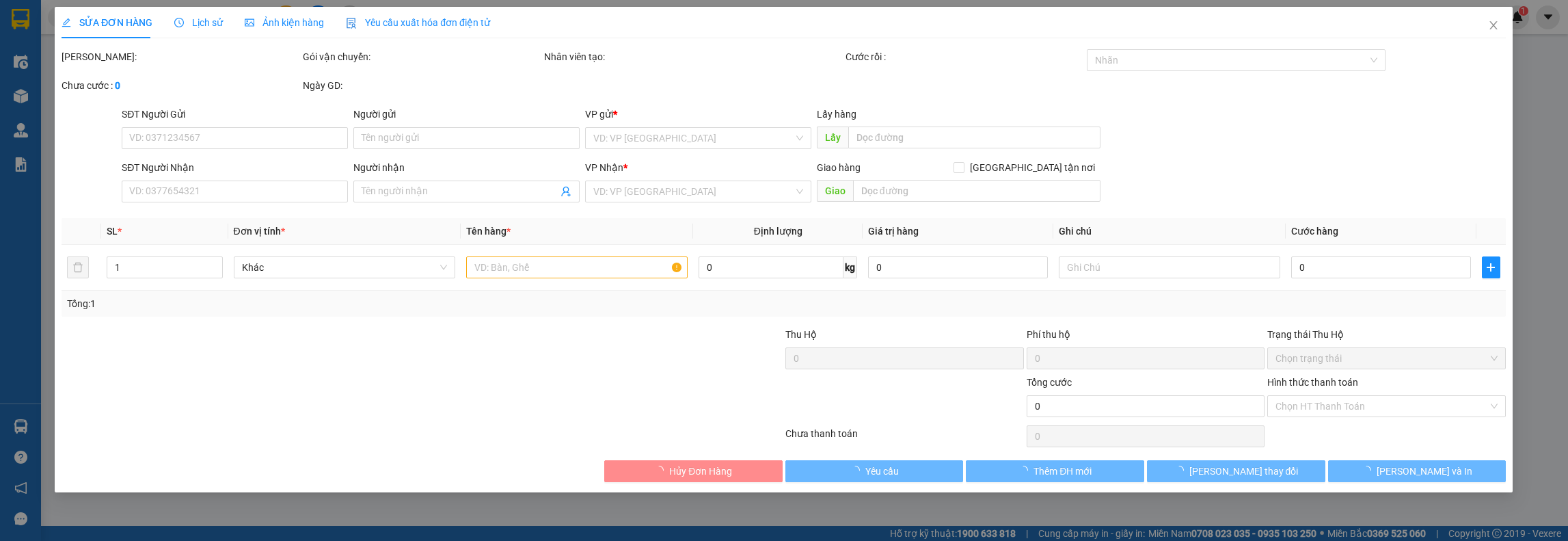
type input "0352186618"
type input "hao"
type input "0384518271"
type input "hoa"
type input "50.000"
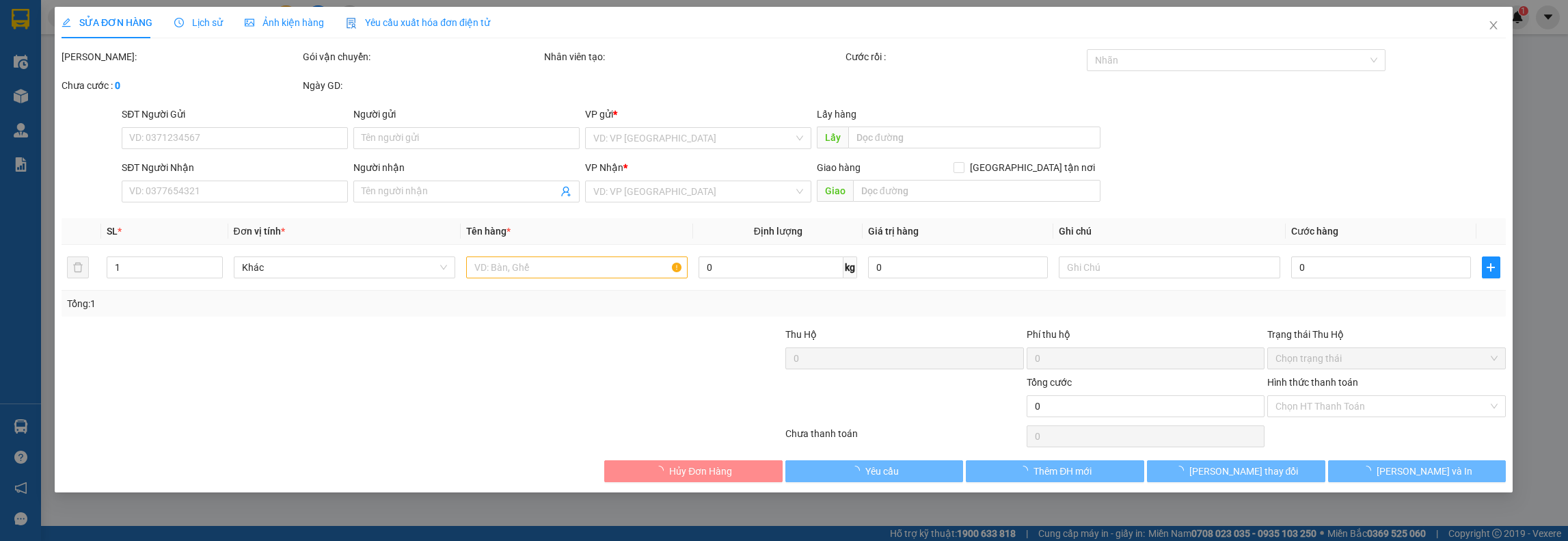
type input "50.000"
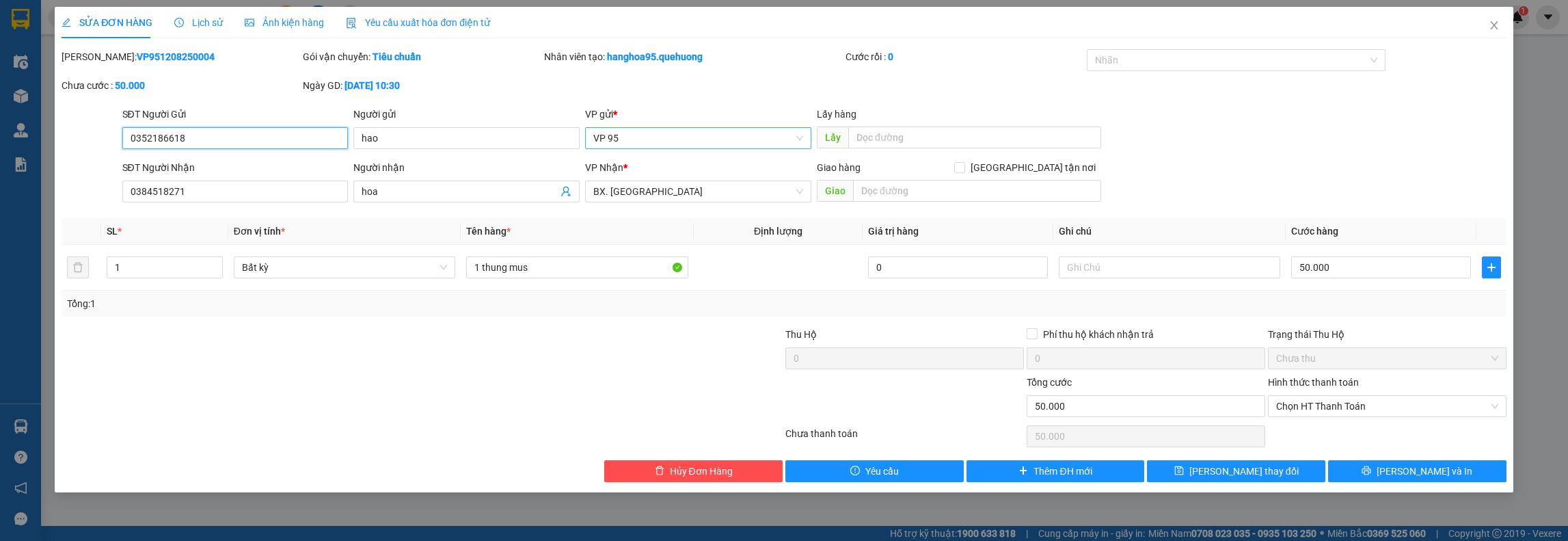
click at [797, 135] on span "VP 95" at bounding box center [698, 138] width 210 height 21
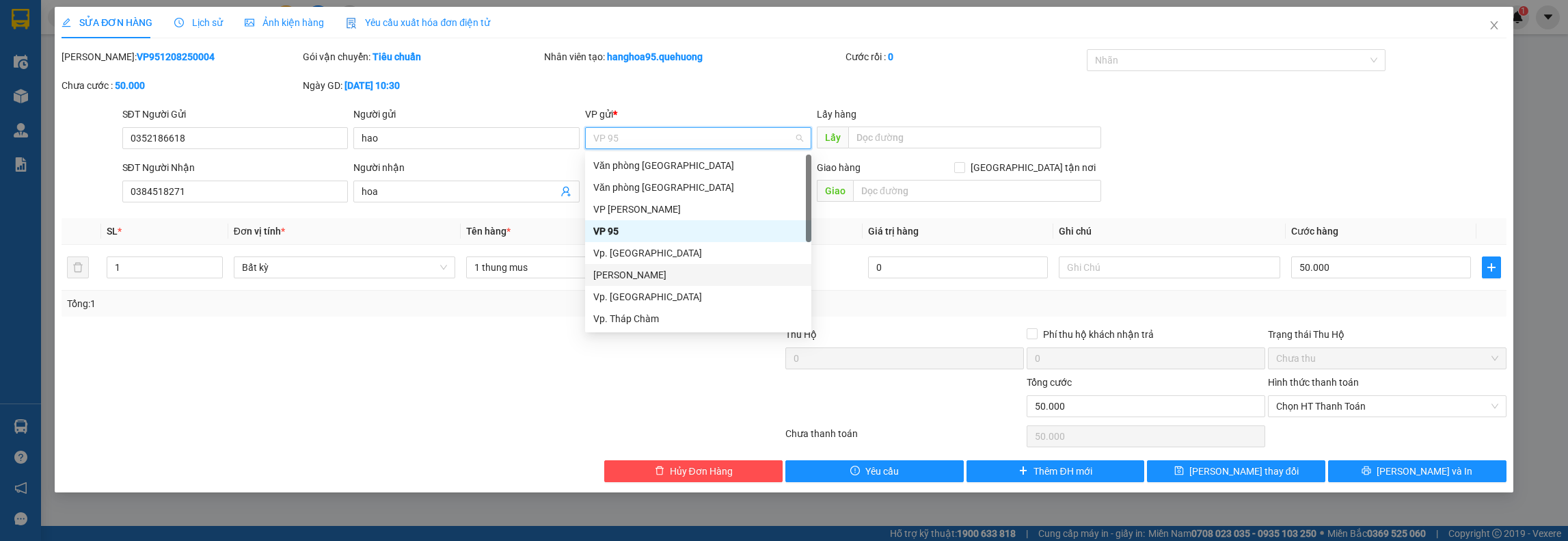
click at [642, 276] on div "[PERSON_NAME]" at bounding box center [698, 275] width 210 height 15
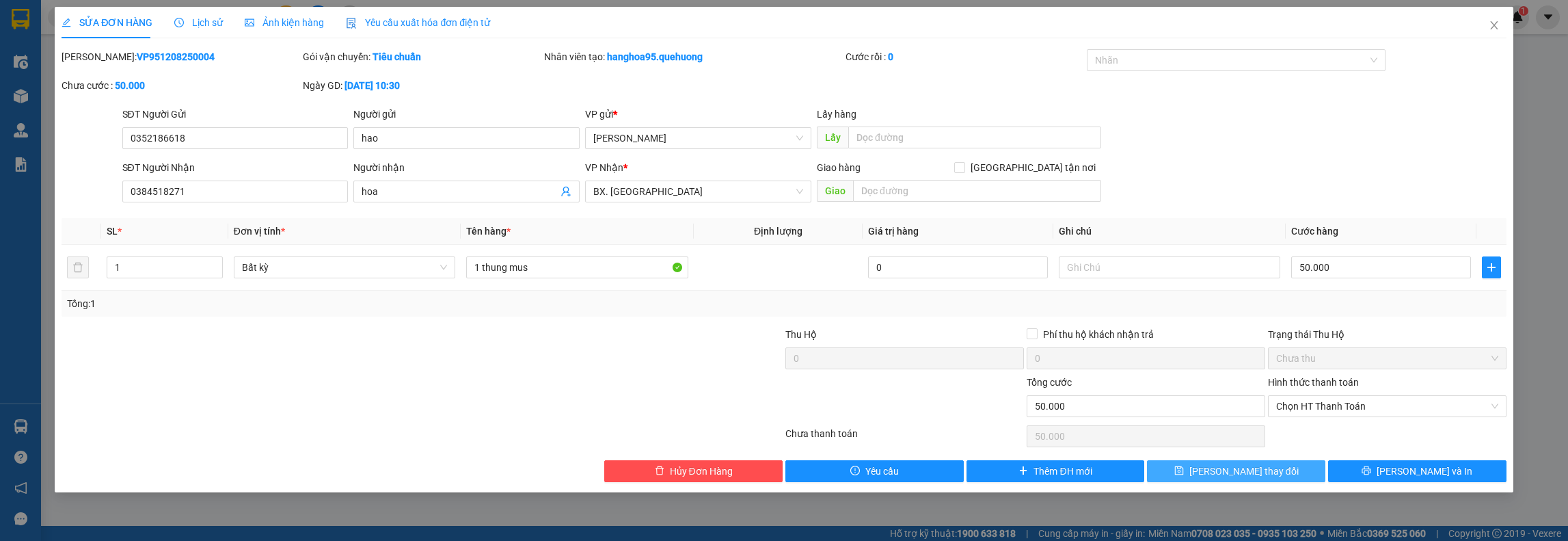
click at [1199, 470] on button "[PERSON_NAME] thay đổi" at bounding box center [1236, 471] width 179 height 22
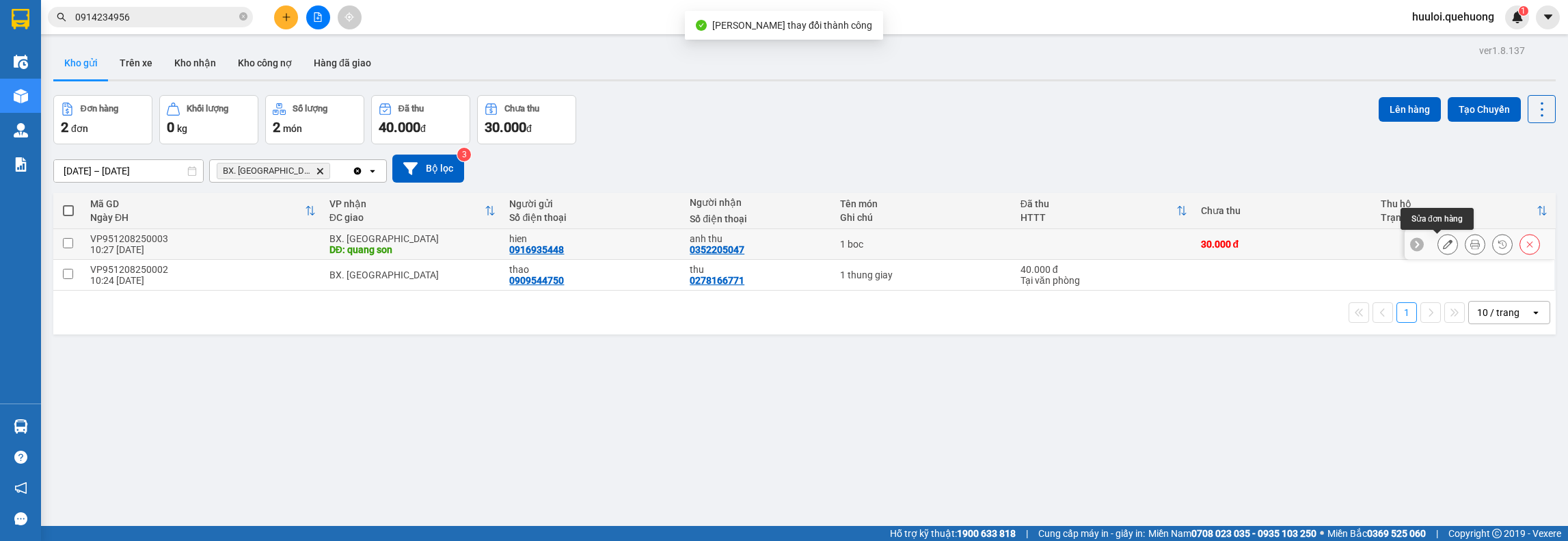
click at [1443, 245] on icon at bounding box center [1448, 244] width 9 height 9
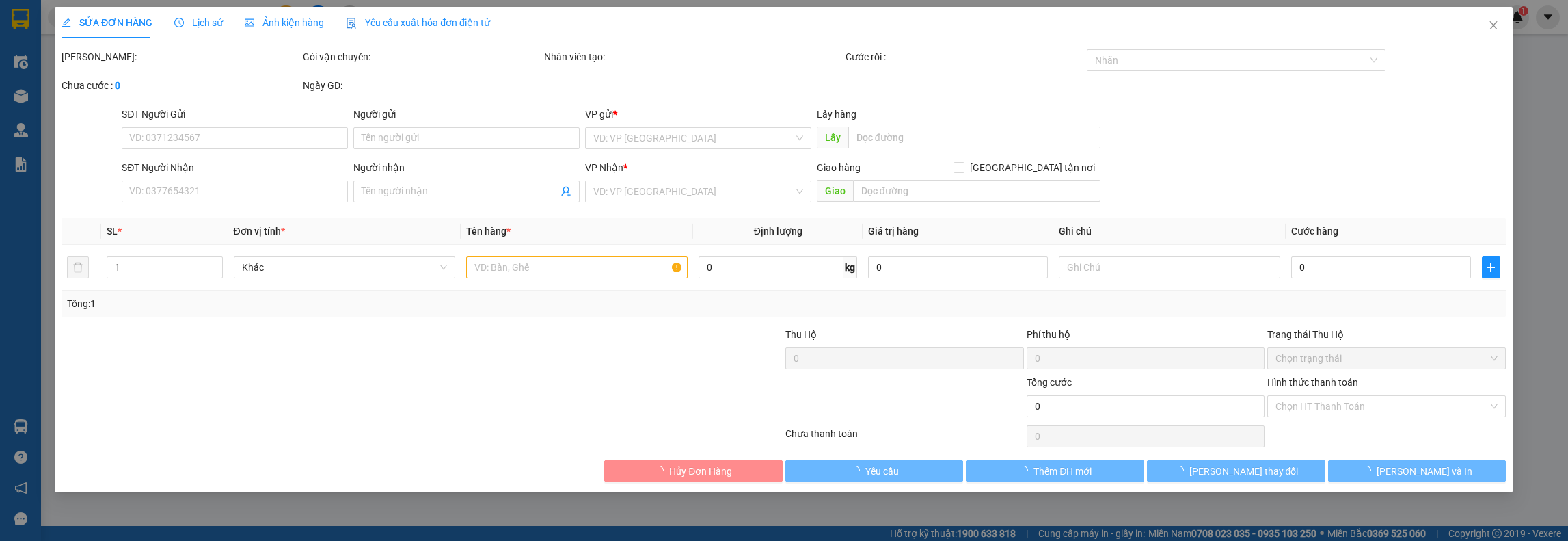
type input "0916935448"
type input "hien"
type input "0352205047"
type input "anh thu"
type input "quang son"
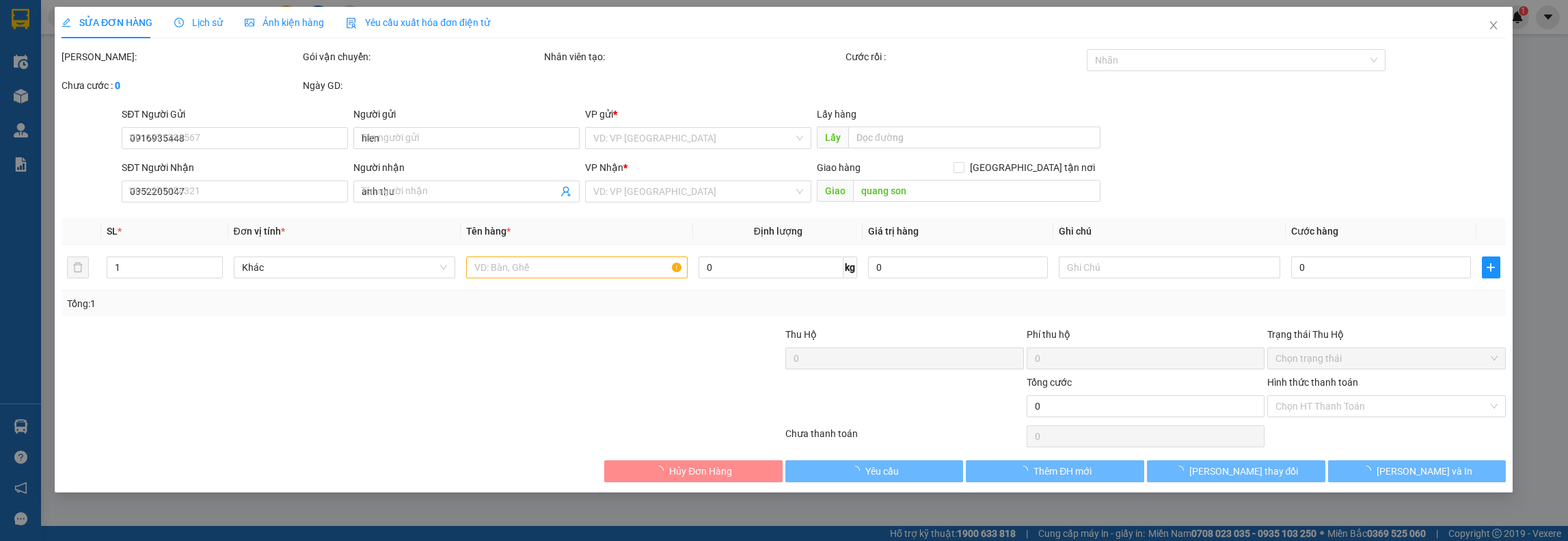
type input "30.000"
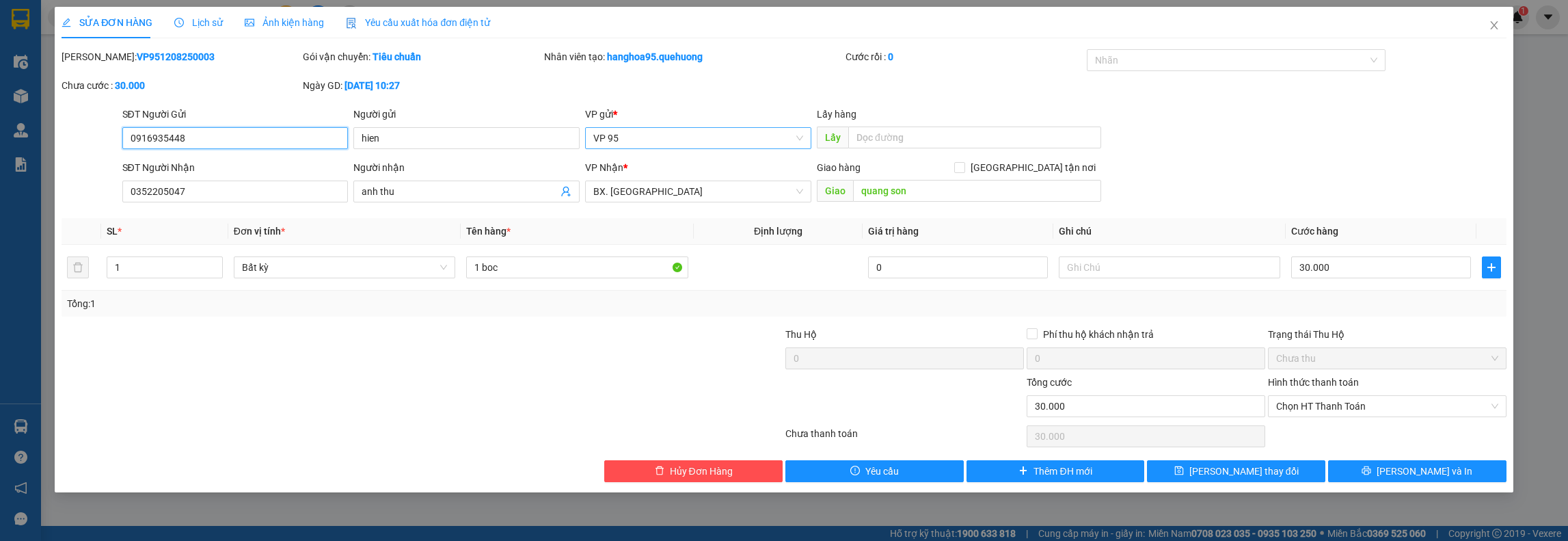
click at [798, 138] on span "VP 95" at bounding box center [698, 138] width 210 height 21
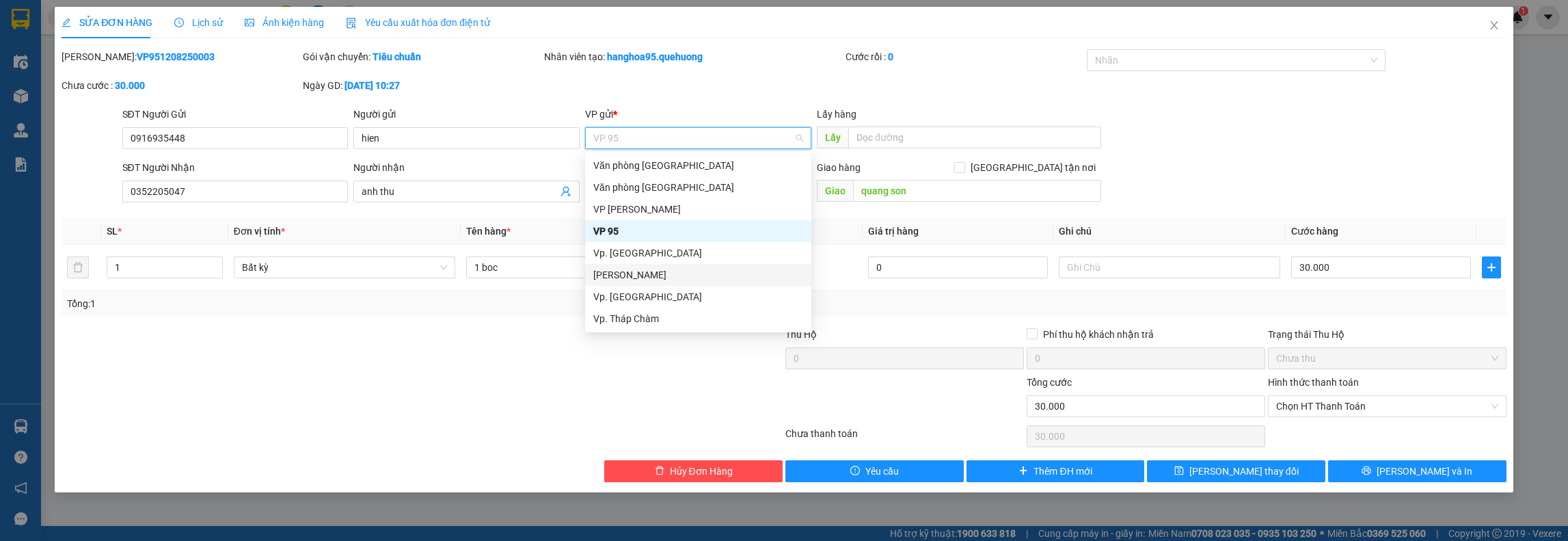
click at [668, 273] on div "[PERSON_NAME]" at bounding box center [698, 275] width 210 height 15
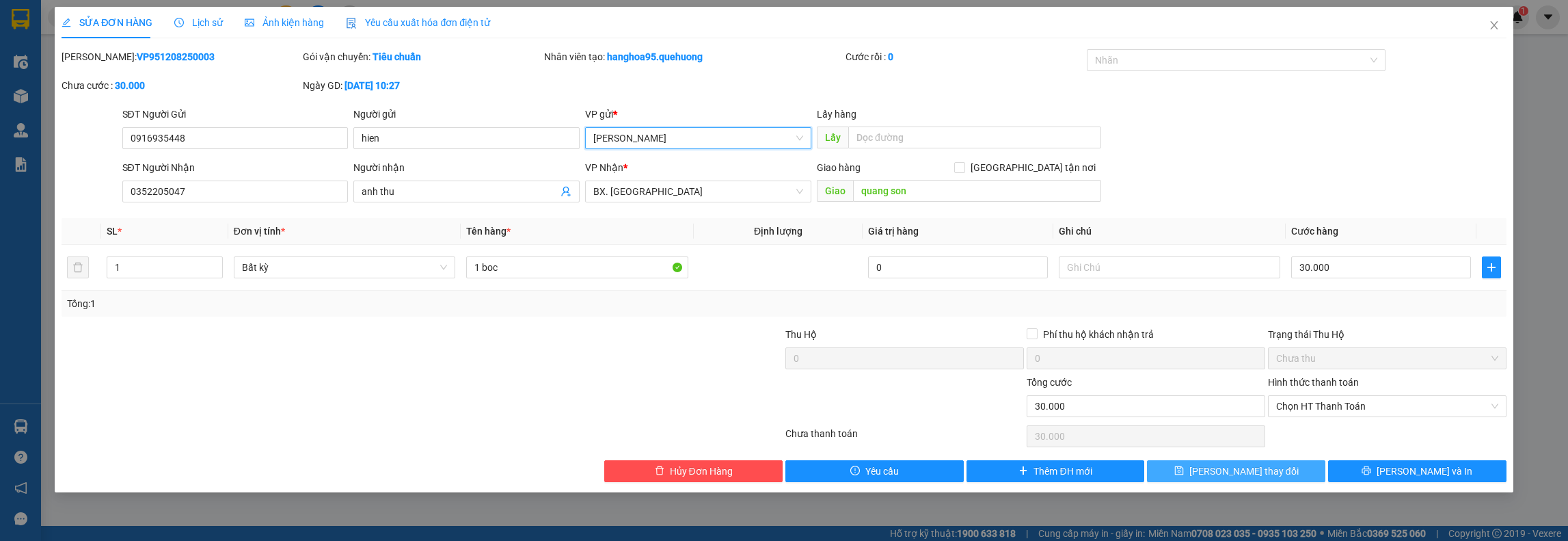
click at [1190, 472] on button "[PERSON_NAME] thay đổi" at bounding box center [1236, 471] width 179 height 22
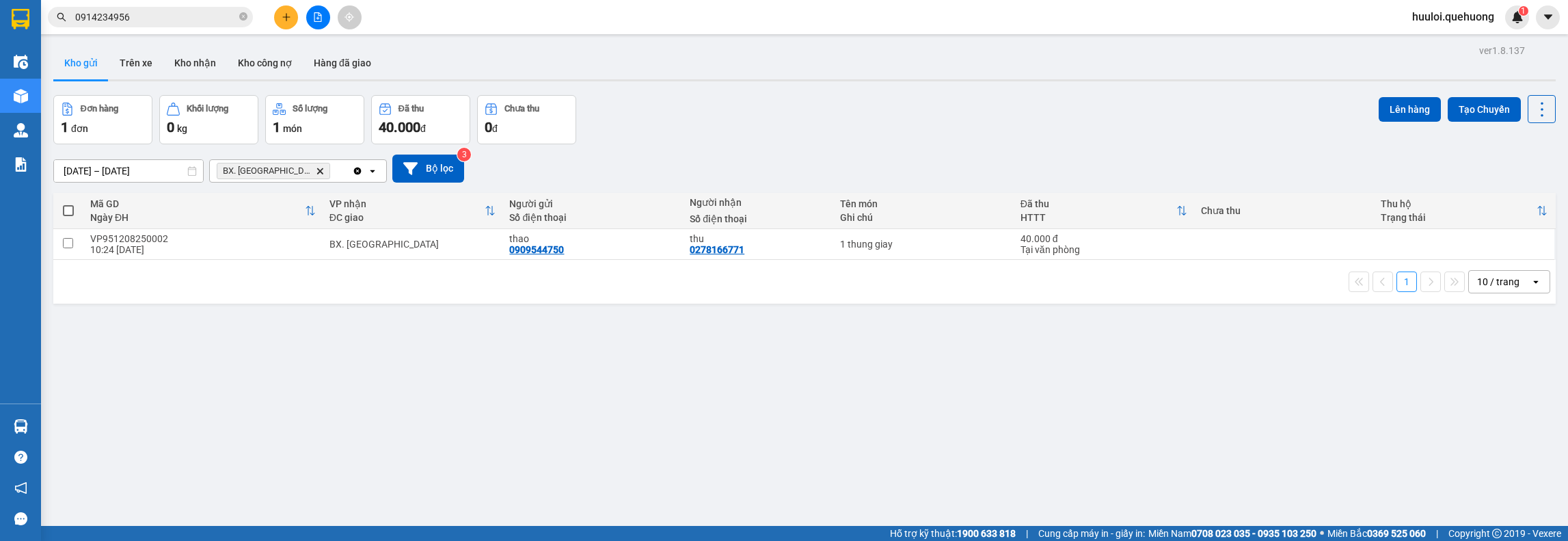
click at [402, 347] on div "ver 1.8.137 Kho gửi Trên xe Kho nhận Kho công nợ Hàng đã giao Đơn hàng 1 đơn Kh…" at bounding box center [804, 311] width 1514 height 541
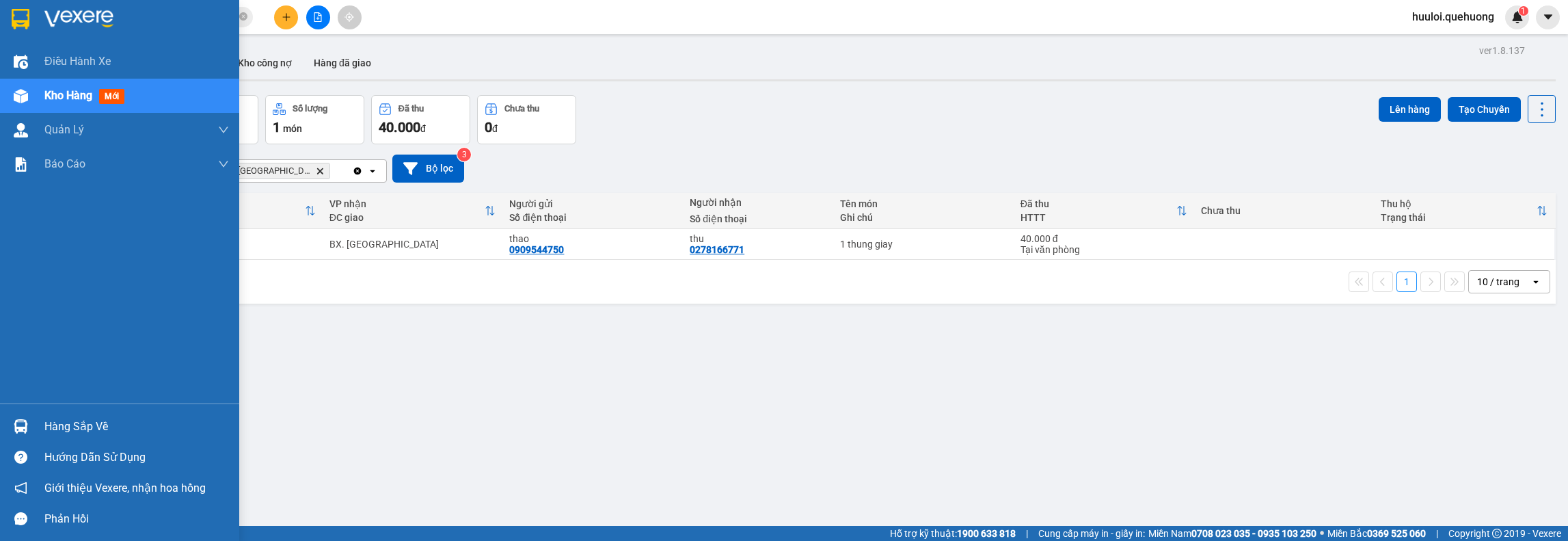
click at [67, 95] on span "Kho hàng" at bounding box center [68, 95] width 48 height 13
click at [67, 95] on span "Kho hàng" at bounding box center [68, 95] width 48 height 13
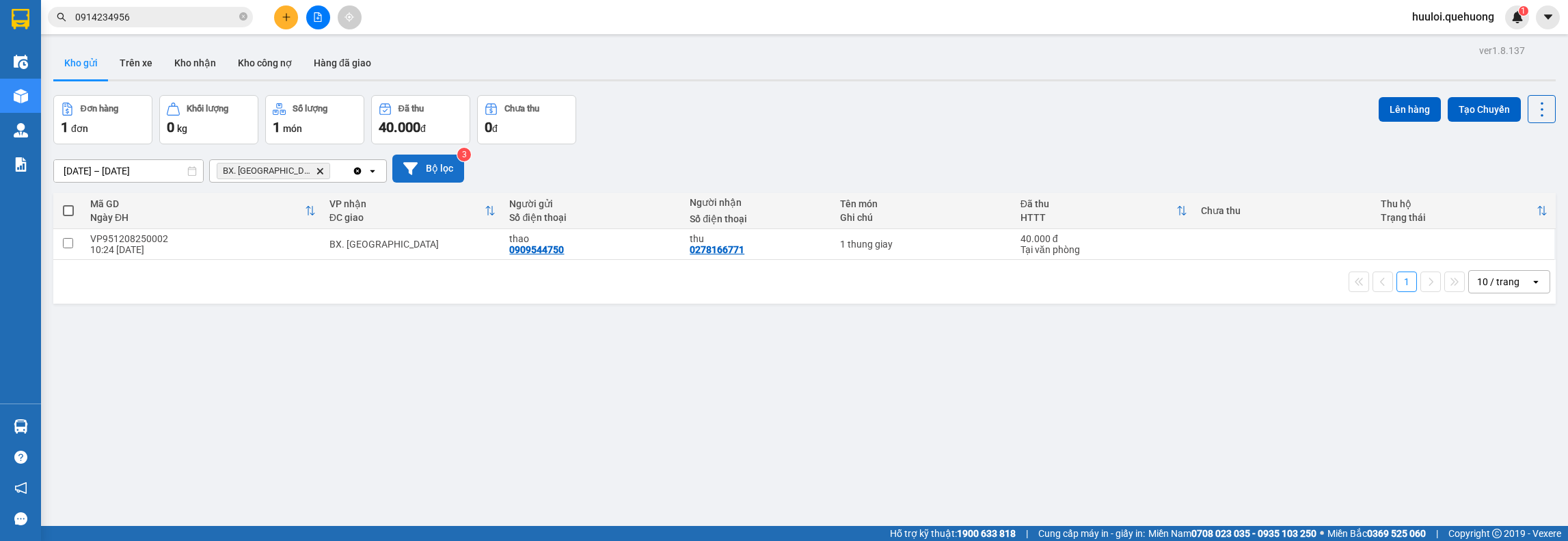
click at [443, 167] on button "Bộ lọc" at bounding box center [428, 169] width 72 height 28
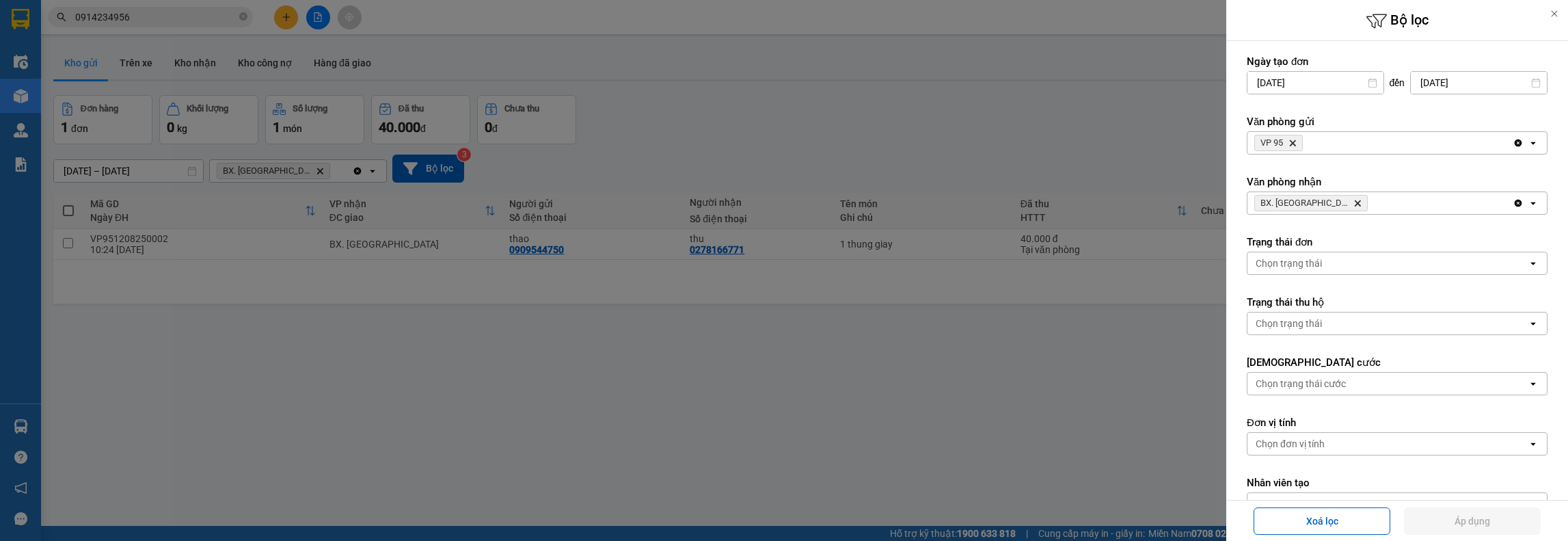
click at [1528, 146] on icon "open" at bounding box center [1533, 143] width 11 height 11
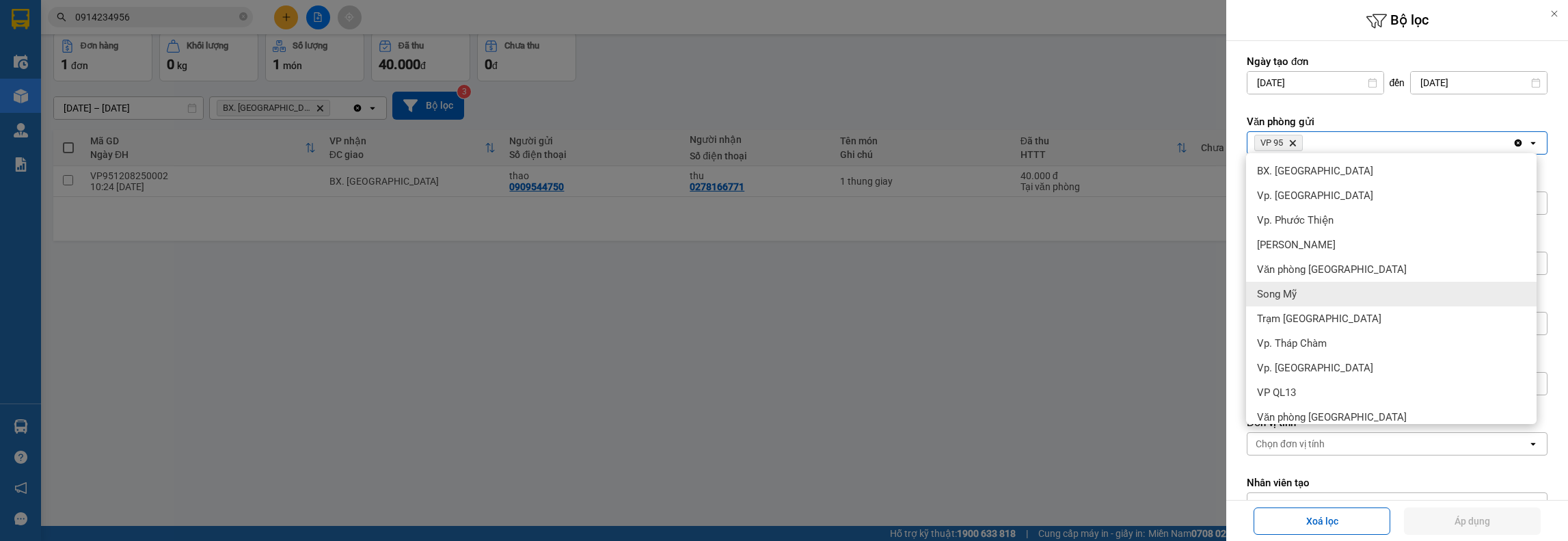
click at [643, 378] on div at bounding box center [784, 270] width 1568 height 541
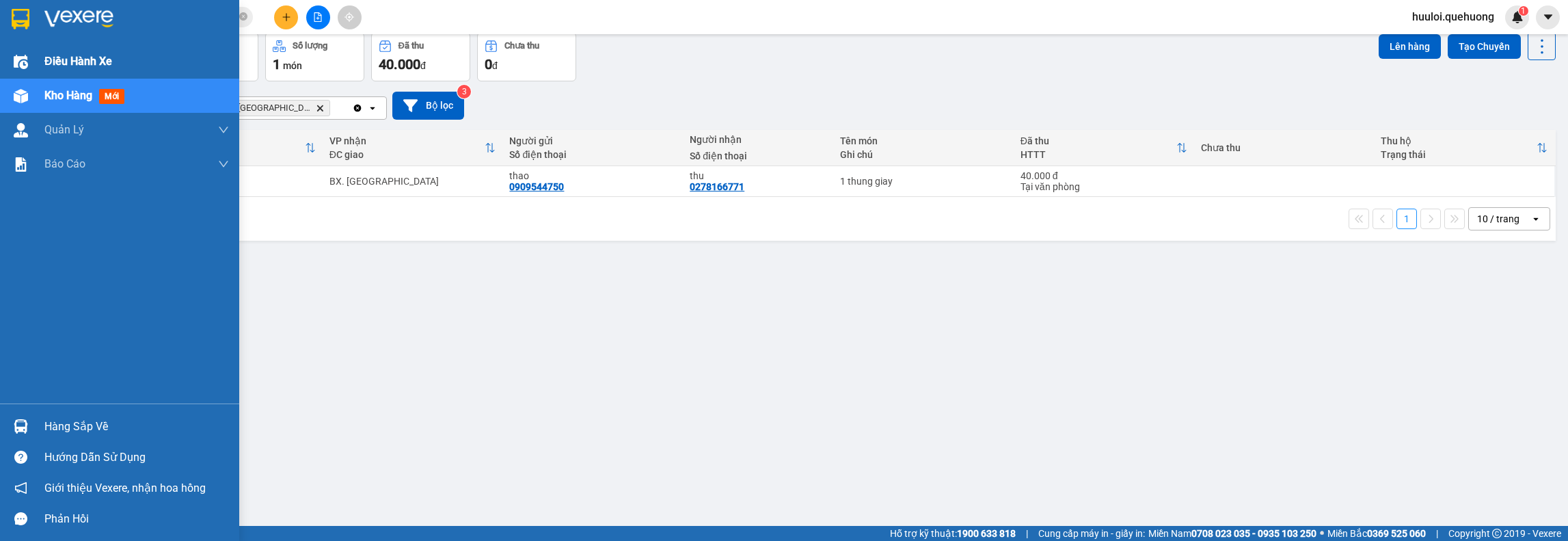
click at [71, 56] on span "Điều hành xe" at bounding box center [77, 61] width 67 height 17
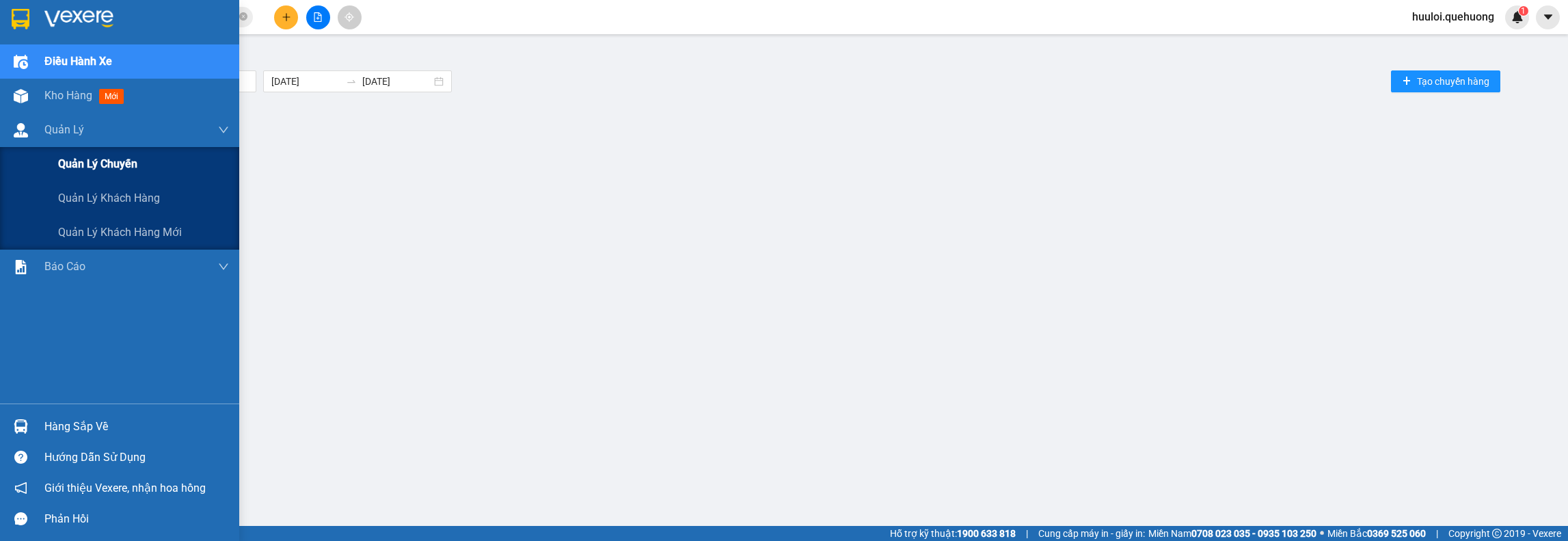
click at [103, 162] on span "Quản lý chuyến" at bounding box center [97, 164] width 80 height 17
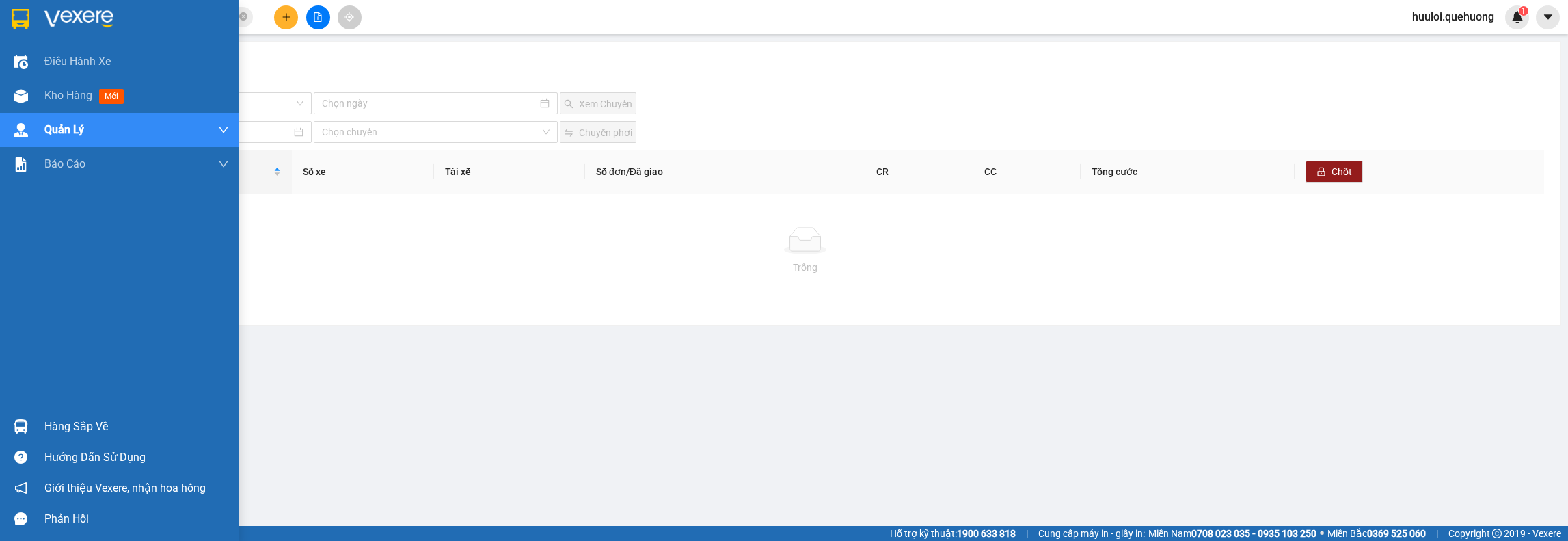
click at [62, 426] on div "Hàng sắp về" at bounding box center [136, 426] width 185 height 21
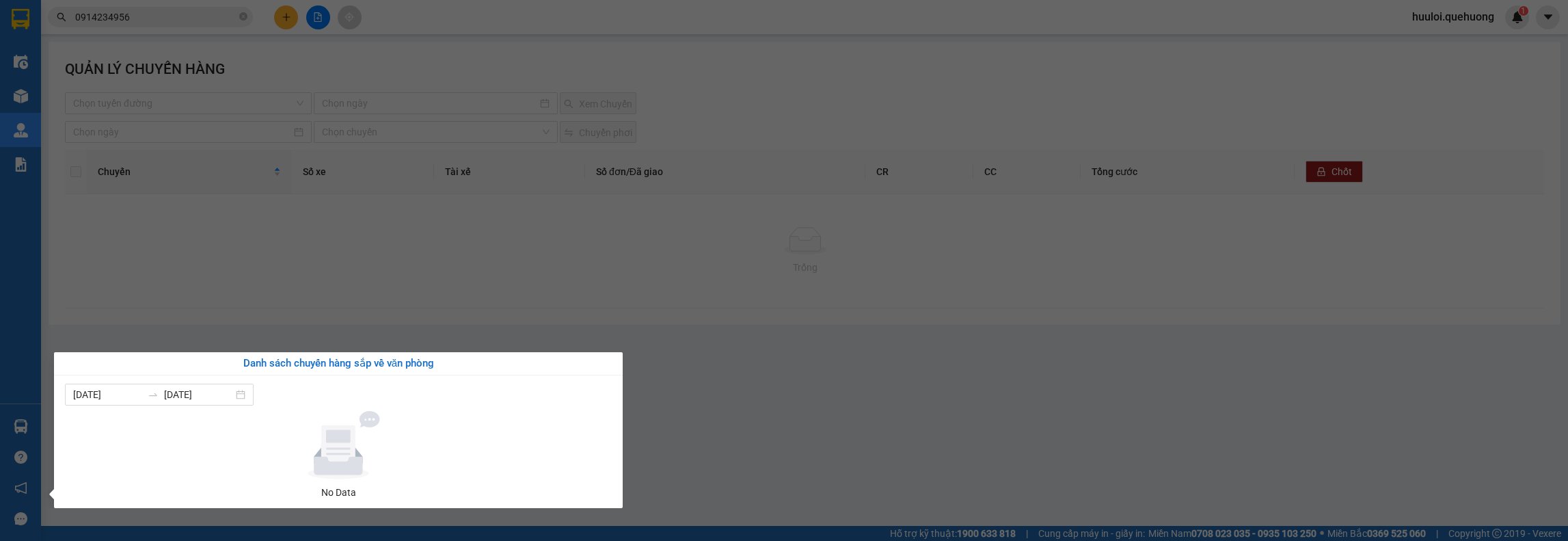
click at [268, 238] on section "Kết quả tìm kiếm ( 10 ) Bộ lọc Mã ĐH Trạng thái Món hàng Thu hộ Tổng cước Chưa …" at bounding box center [784, 270] width 1568 height 541
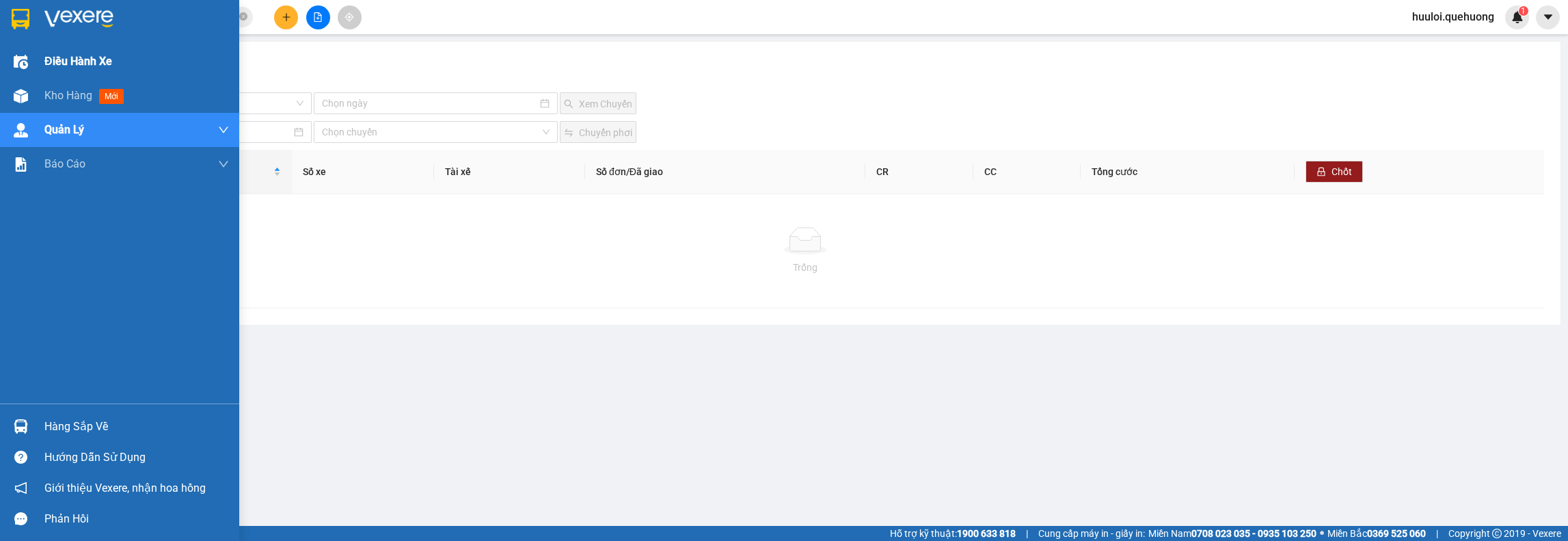
click at [52, 61] on span "Điều hành xe" at bounding box center [77, 61] width 67 height 17
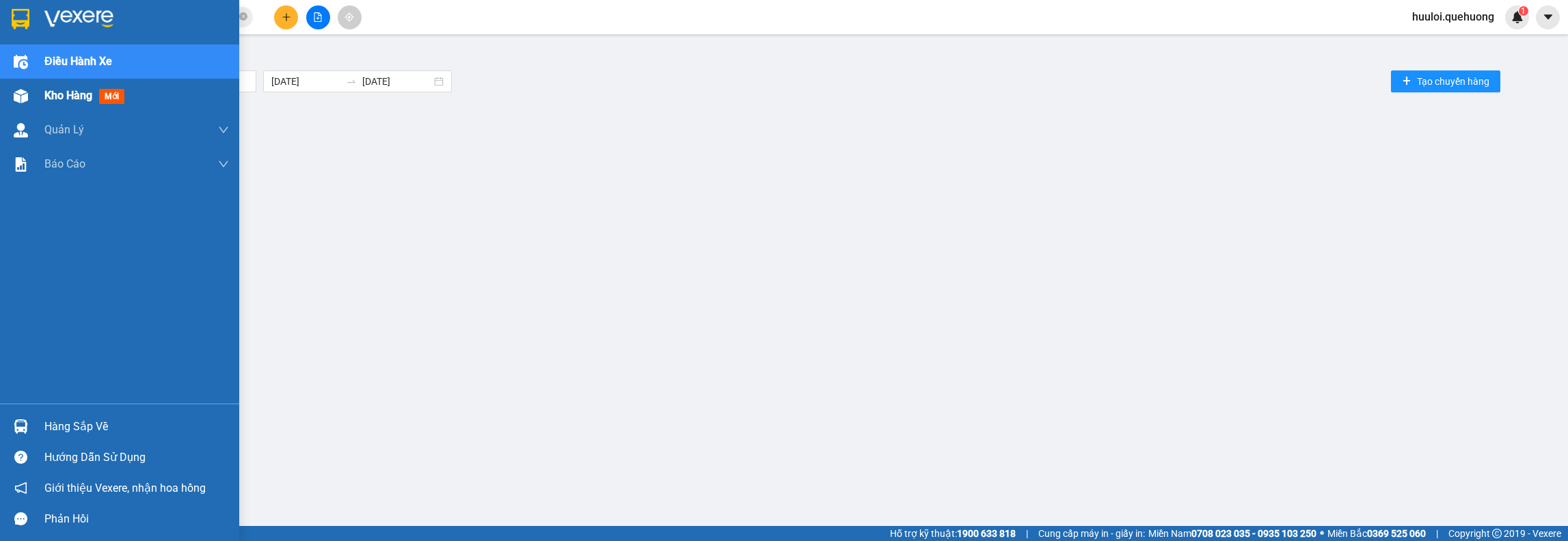
click at [63, 98] on span "Kho hàng" at bounding box center [68, 95] width 48 height 13
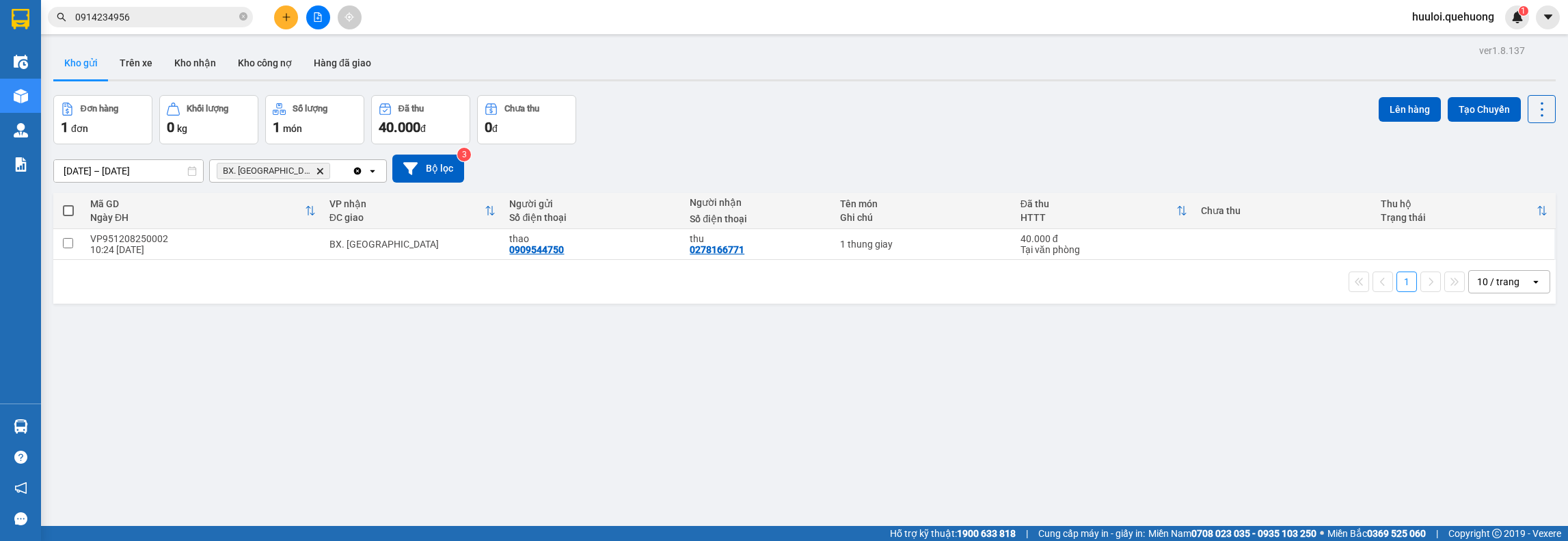
scroll to position [63, 0]
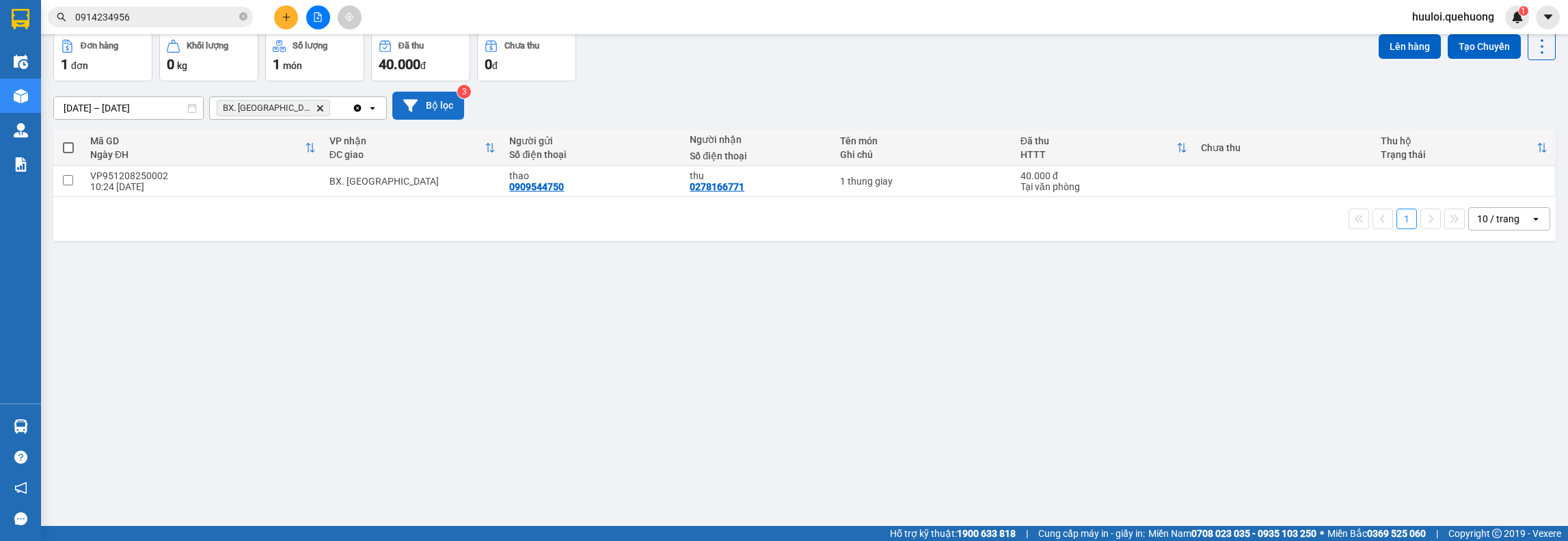
click at [442, 102] on button "Bộ lọc" at bounding box center [428, 105] width 72 height 28
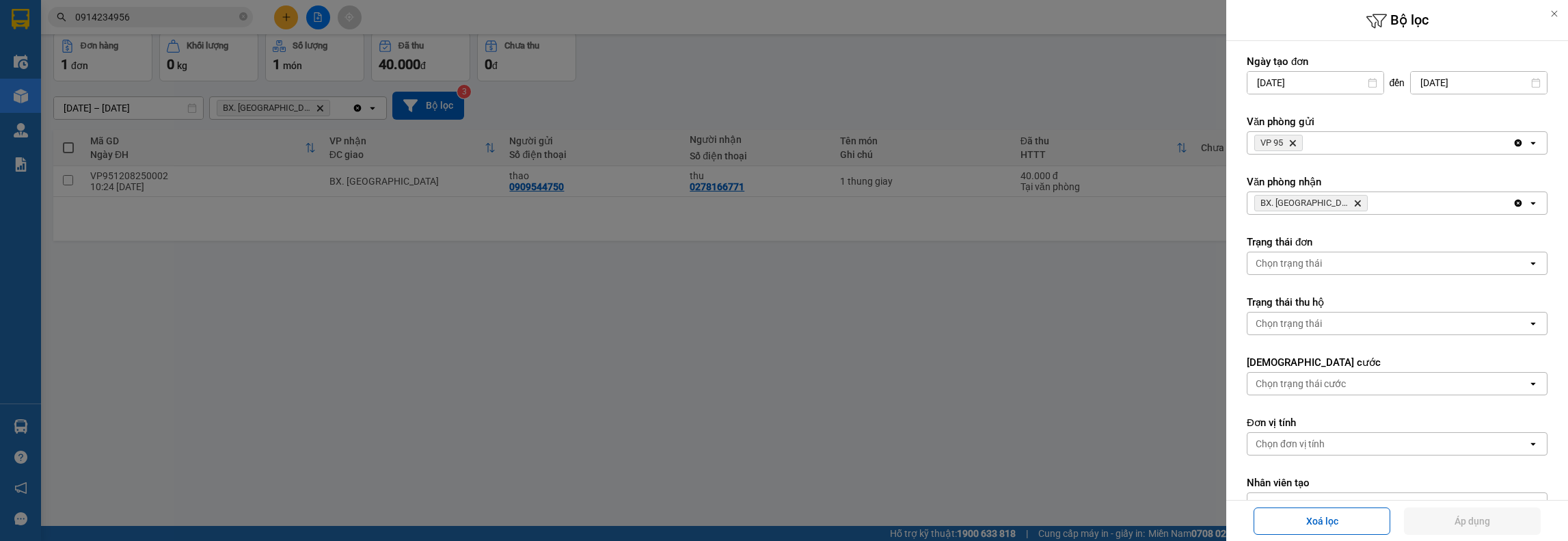
click at [1293, 139] on icon "Delete" at bounding box center [1293, 142] width 9 height 9
click at [1299, 142] on div "Chọn văn phòng" at bounding box center [1290, 143] width 70 height 14
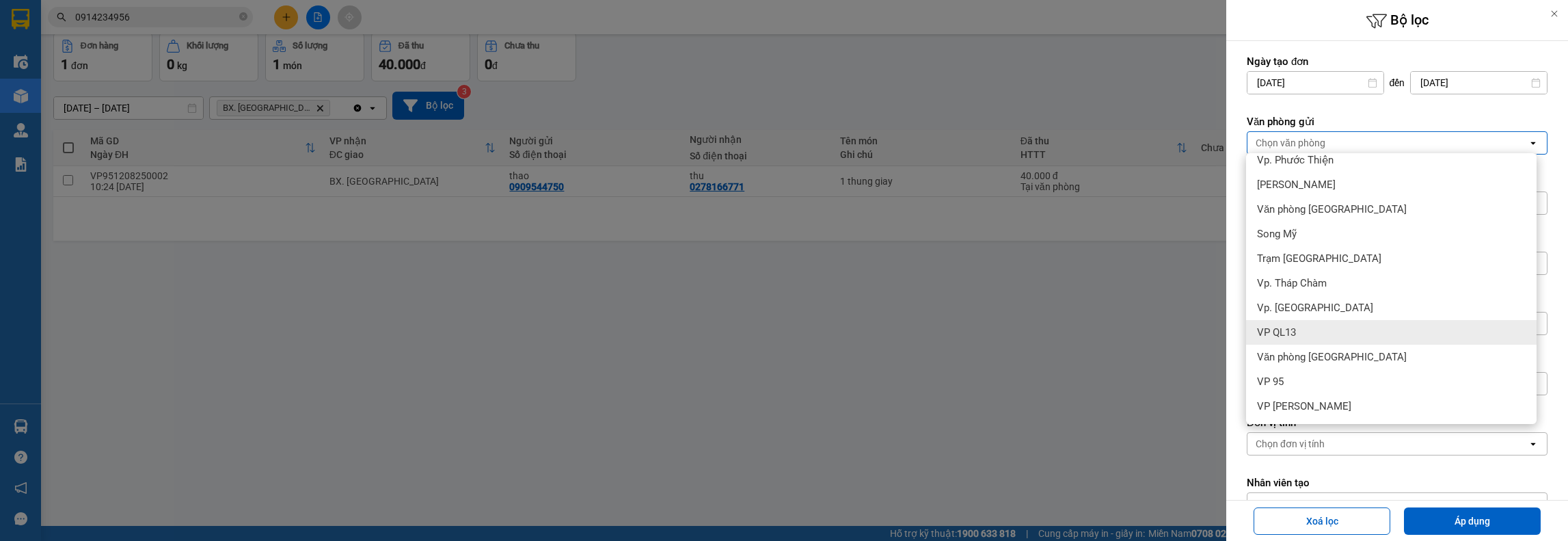
scroll to position [0, 0]
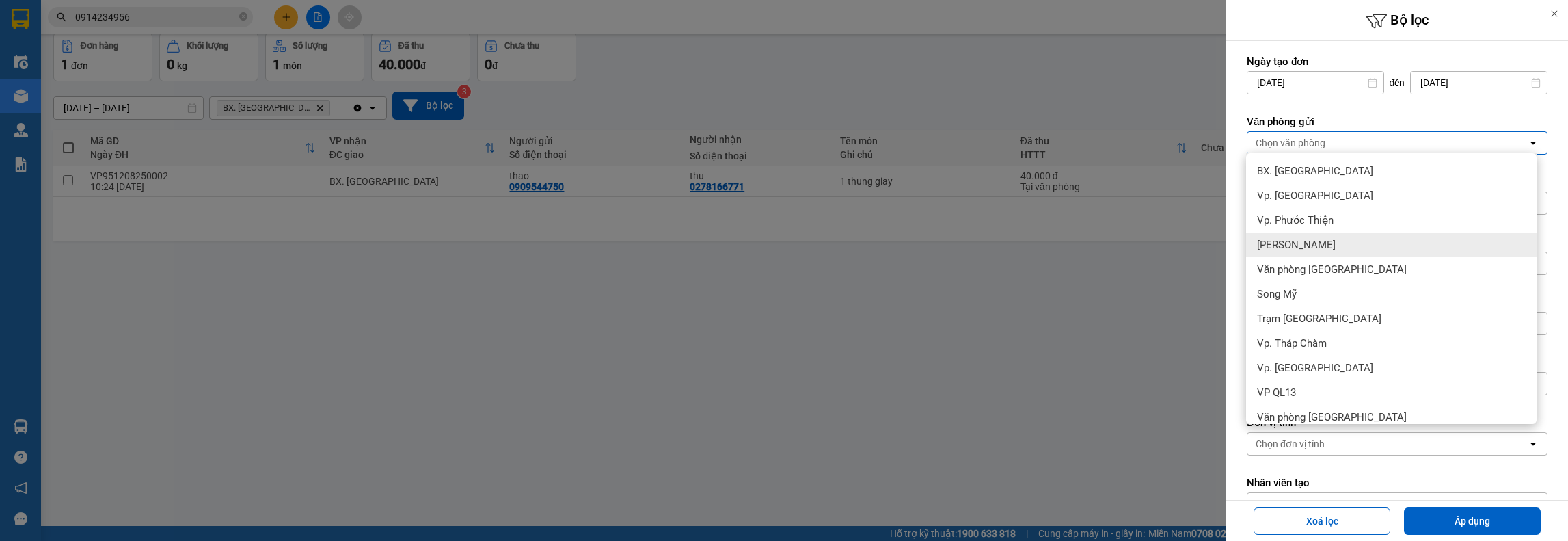
click at [1309, 244] on span "[PERSON_NAME]" at bounding box center [1296, 245] width 79 height 14
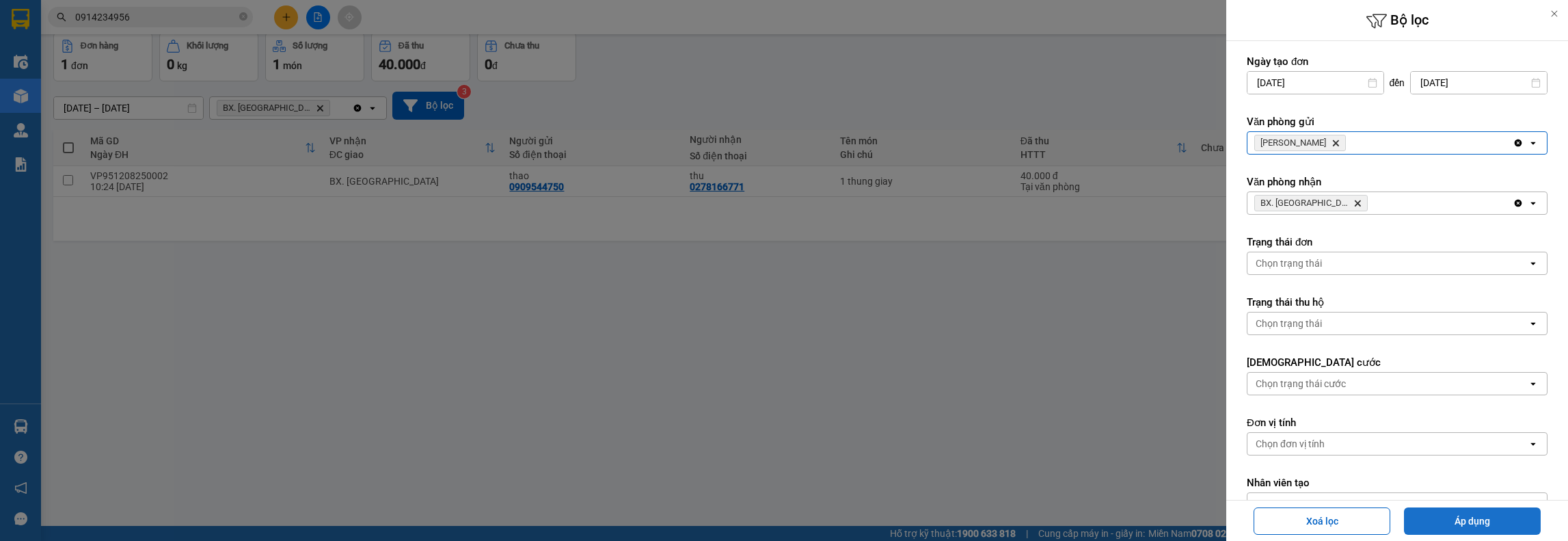
click at [1488, 520] on button "Áp dụng" at bounding box center [1472, 521] width 137 height 27
